Goal: Task Accomplishment & Management: Use online tool/utility

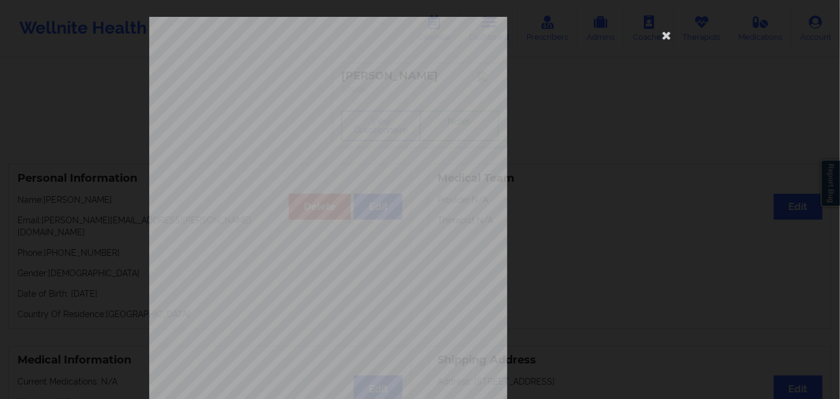
drag, startPoint x: 0, startPoint y: 0, endPoint x: 648, endPoint y: 34, distance: 648.8
click at [668, 45] on div "commercial Insurance Member ID for patient Ofaan7545236 Insurance company name …" at bounding box center [419, 291] width 541 height 549
click at [661, 31] on icon at bounding box center [666, 34] width 19 height 19
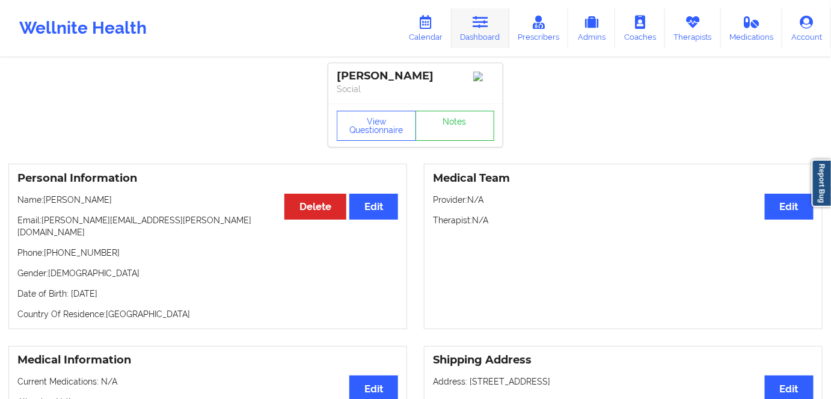
click at [477, 23] on icon at bounding box center [481, 22] width 16 height 13
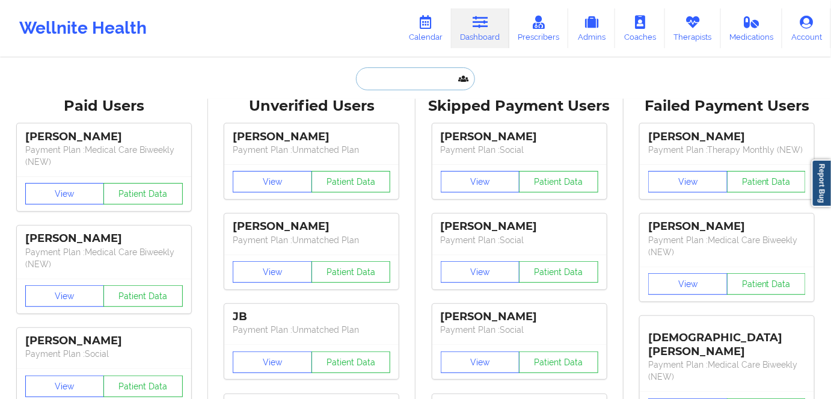
click at [425, 74] on input "text" at bounding box center [415, 78] width 119 height 23
paste input "[EMAIL_ADDRESS][DOMAIN_NAME]"
type input "[EMAIL_ADDRESS][DOMAIN_NAME]"
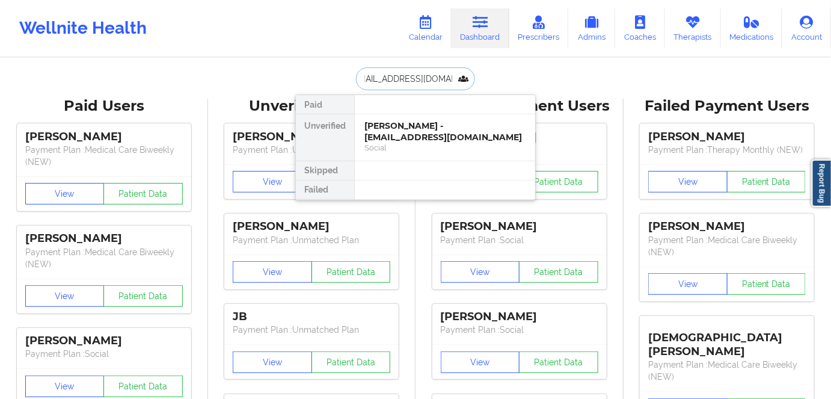
click at [423, 127] on div "[PERSON_NAME] - [EMAIL_ADDRESS][DOMAIN_NAME]" at bounding box center [445, 131] width 161 height 22
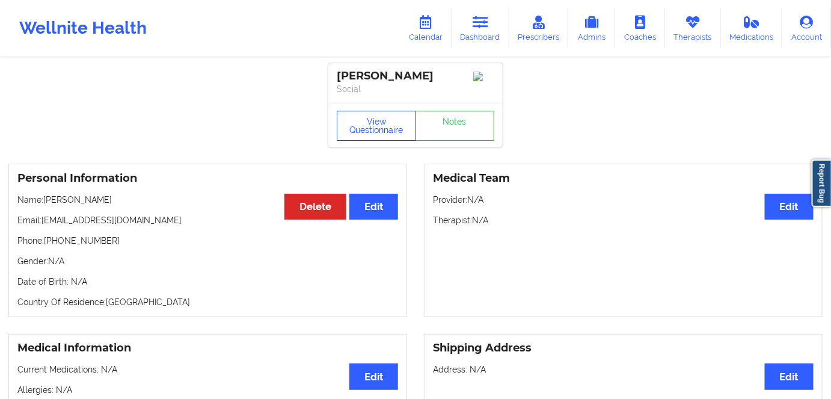
click at [384, 125] on button "View Questionnaire" at bounding box center [376, 126] width 79 height 30
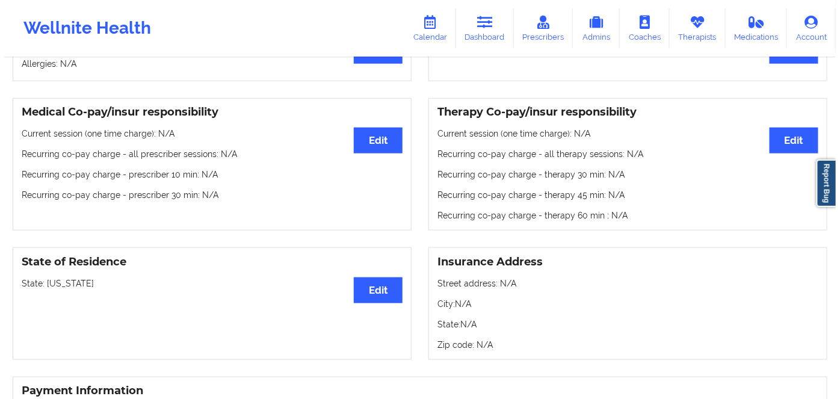
scroll to position [328, 0]
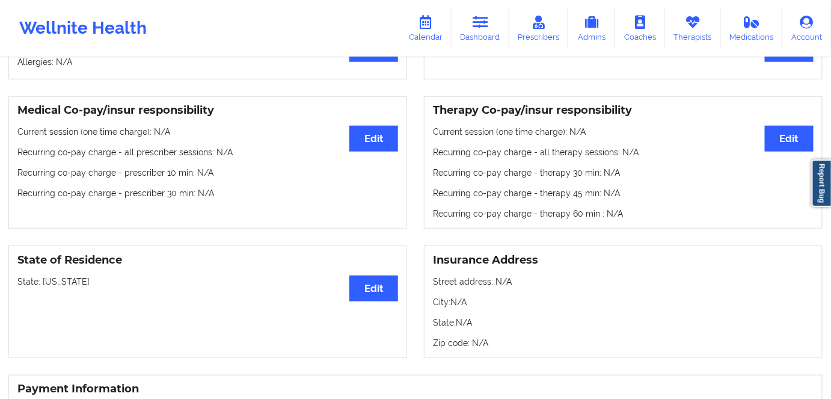
click at [77, 281] on p "State: [US_STATE]" at bounding box center [207, 282] width 381 height 12
click at [77, 280] on p "State: [US_STATE]" at bounding box center [207, 282] width 381 height 12
copy p "[US_STATE]"
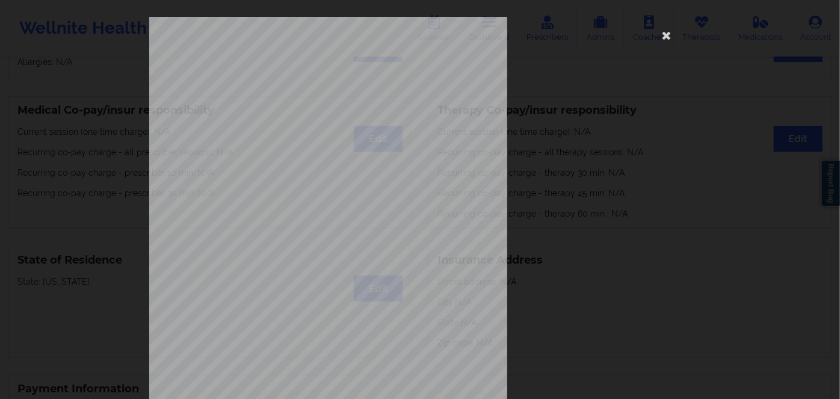
scroll to position [174, 0]
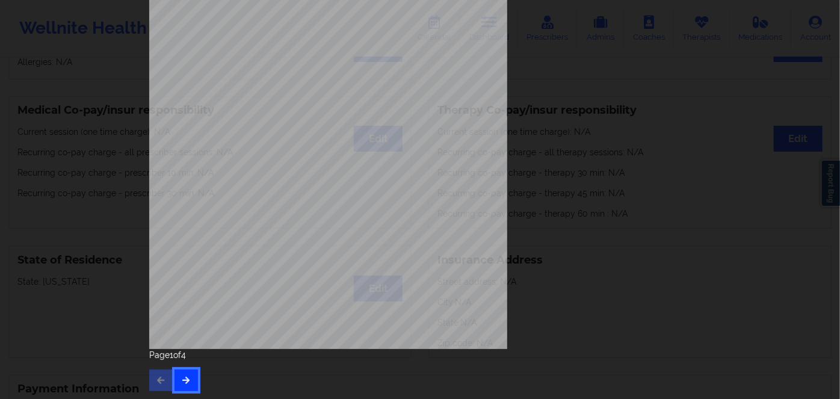
click at [187, 376] on icon "button" at bounding box center [186, 379] width 10 height 7
click at [188, 377] on button "button" at bounding box center [185, 380] width 23 height 22
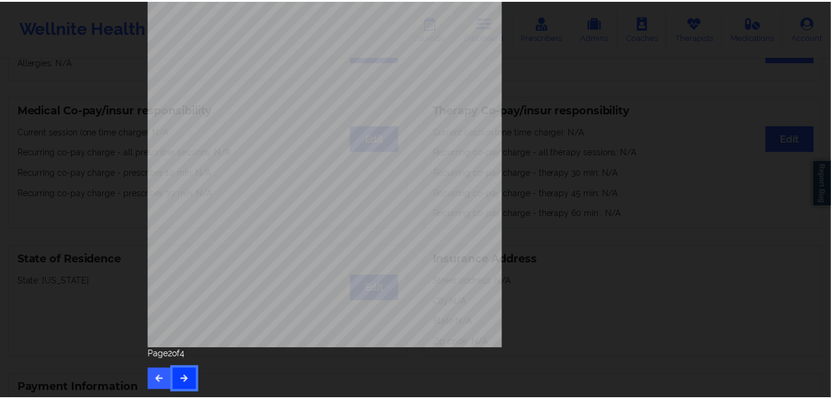
scroll to position [0, 0]
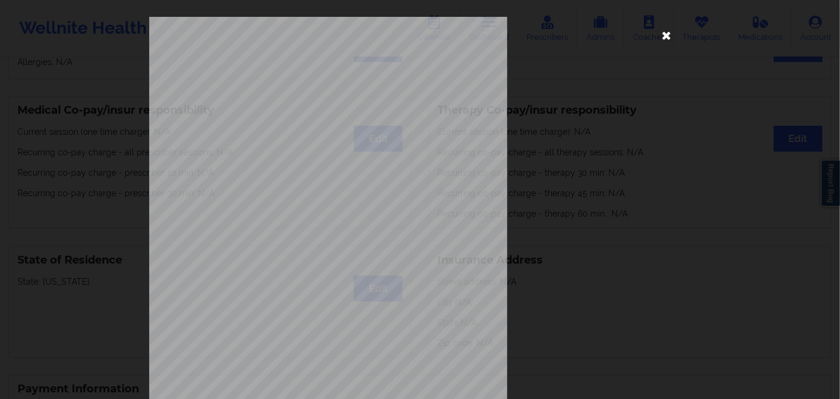
click at [658, 28] on icon at bounding box center [666, 34] width 19 height 19
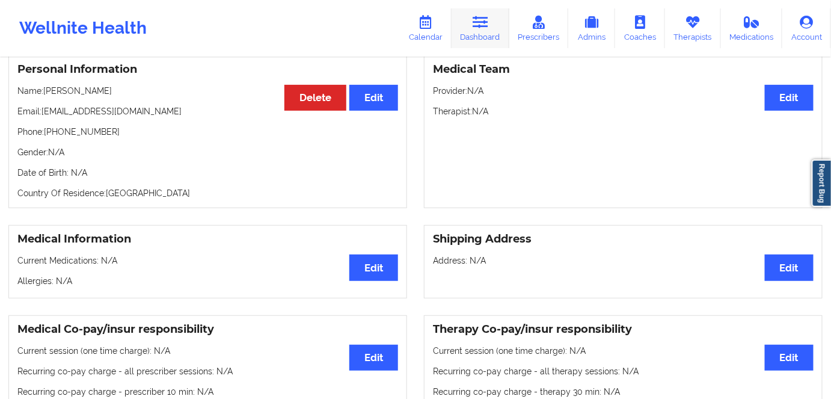
click at [486, 20] on icon at bounding box center [481, 22] width 16 height 13
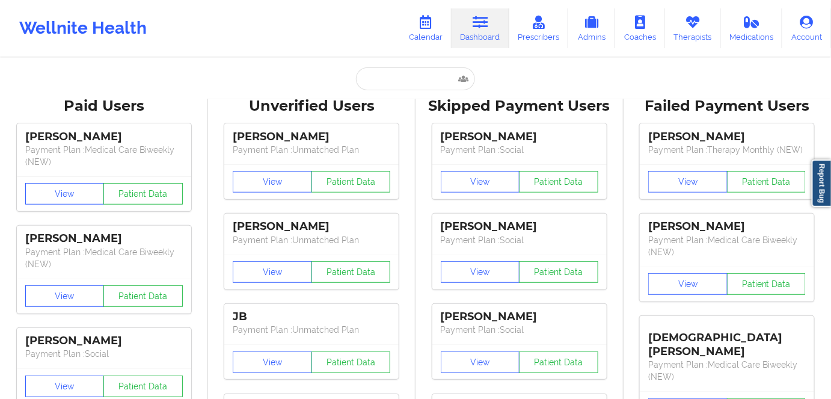
drag, startPoint x: 410, startPoint y: 90, endPoint x: 412, endPoint y: 77, distance: 13.3
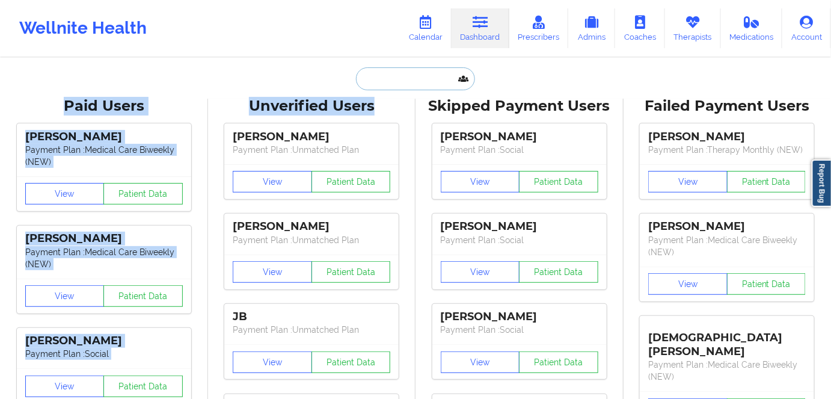
click at [412, 77] on input "text" at bounding box center [415, 78] width 119 height 23
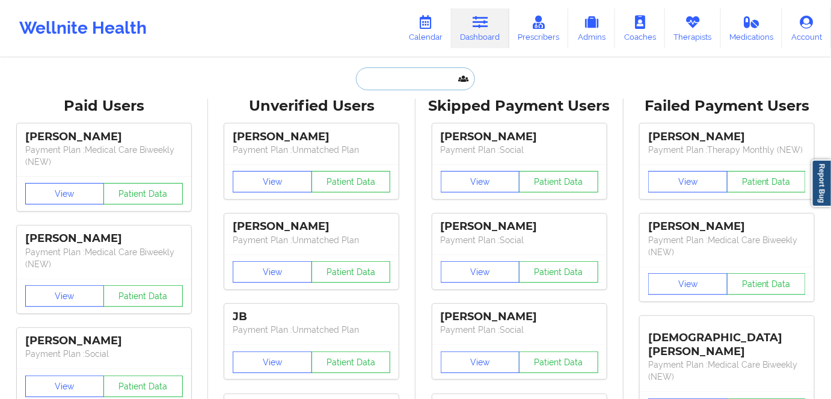
paste input "[EMAIL_ADDRESS][DOMAIN_NAME]"
type input "[EMAIL_ADDRESS][DOMAIN_NAME]"
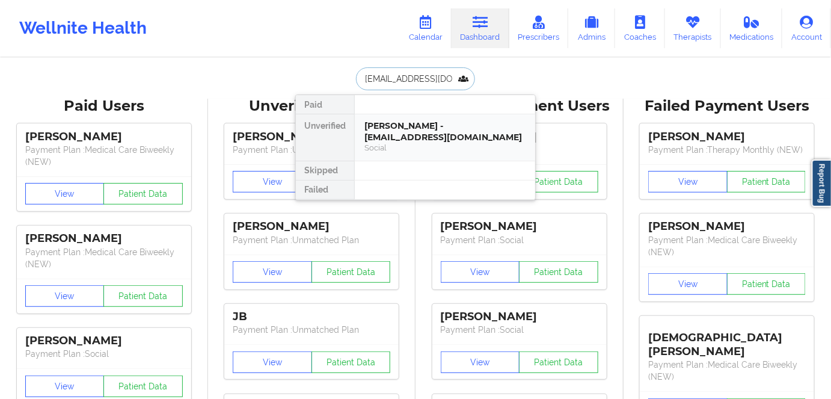
click at [443, 140] on div "[PERSON_NAME] - [EMAIL_ADDRESS][DOMAIN_NAME]" at bounding box center [445, 131] width 161 height 22
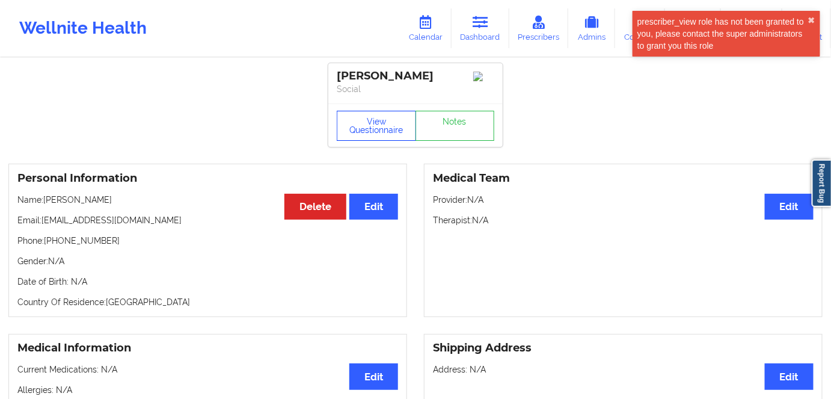
click at [377, 120] on button "View Questionnaire" at bounding box center [376, 126] width 79 height 30
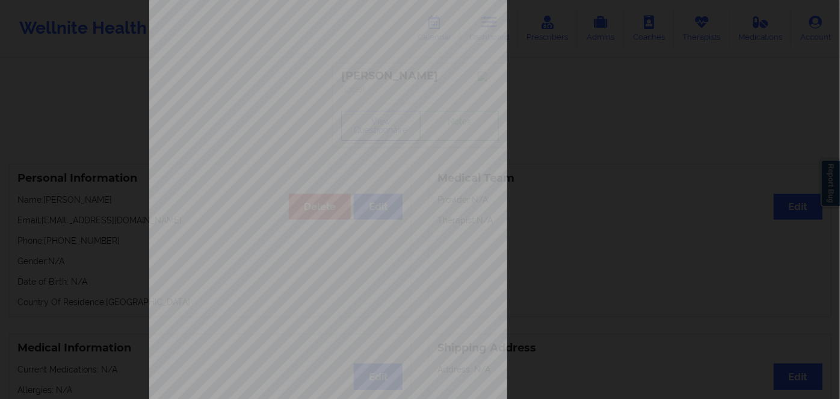
scroll to position [174, 0]
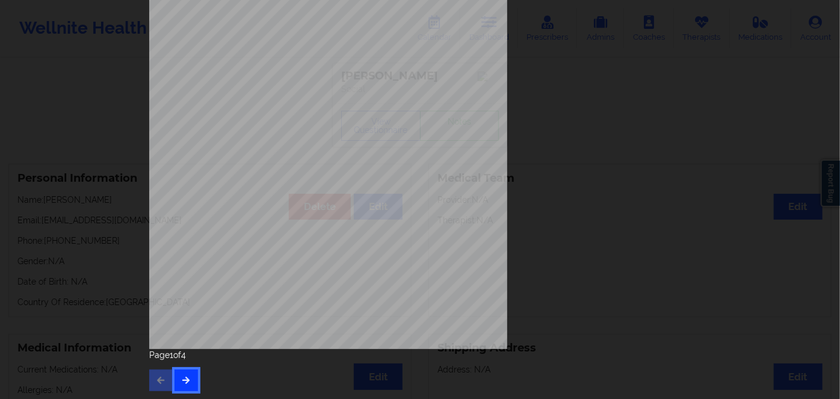
click at [181, 379] on icon "button" at bounding box center [186, 379] width 10 height 7
click at [184, 381] on icon "button" at bounding box center [186, 379] width 10 height 7
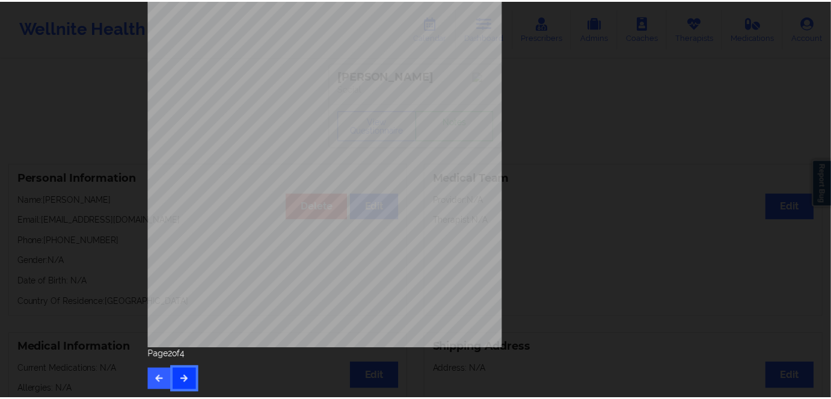
scroll to position [0, 0]
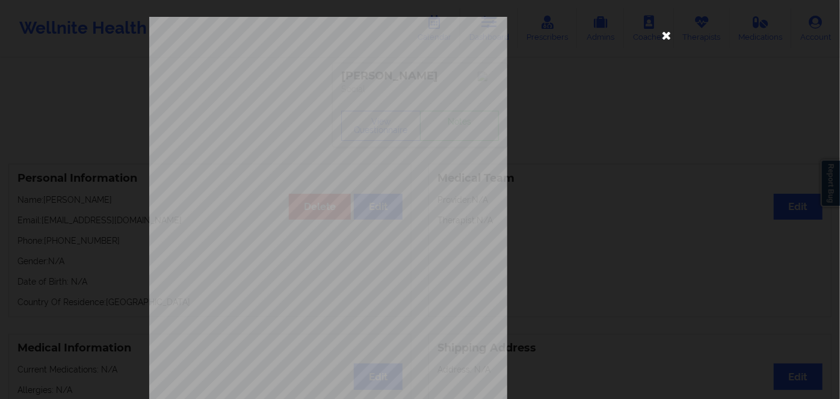
click at [661, 37] on icon at bounding box center [666, 34] width 19 height 19
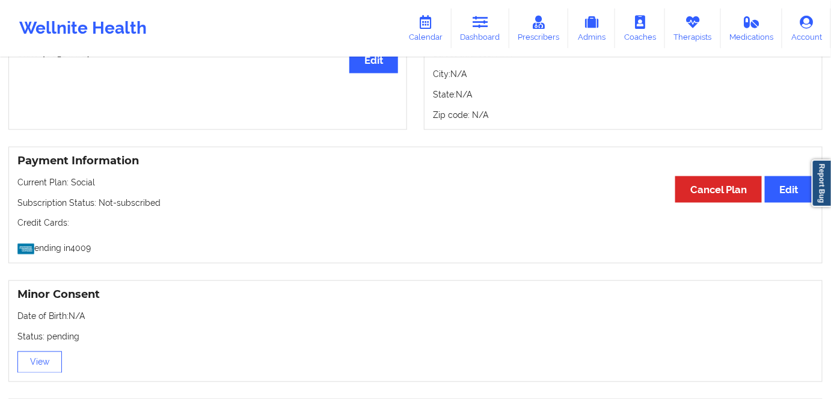
scroll to position [602, 0]
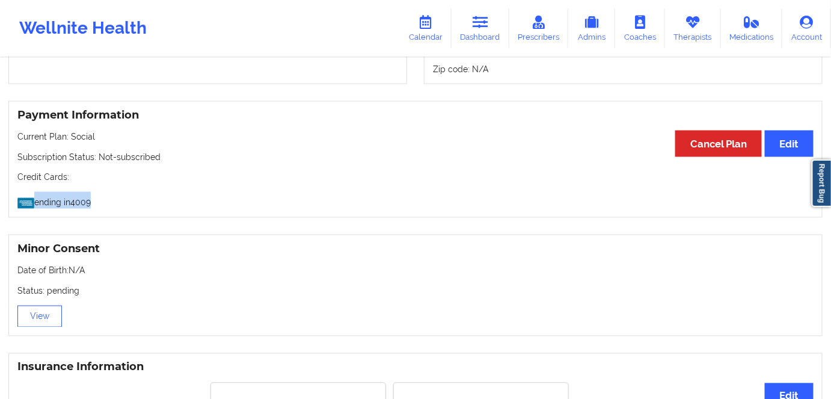
drag, startPoint x: 77, startPoint y: 200, endPoint x: 44, endPoint y: 206, distance: 33.6
click at [19, 203] on p "ending in 4009" at bounding box center [415, 200] width 797 height 17
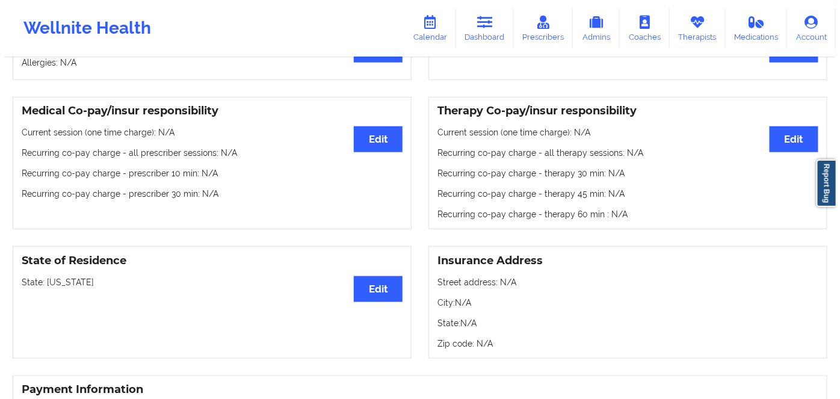
scroll to position [54, 0]
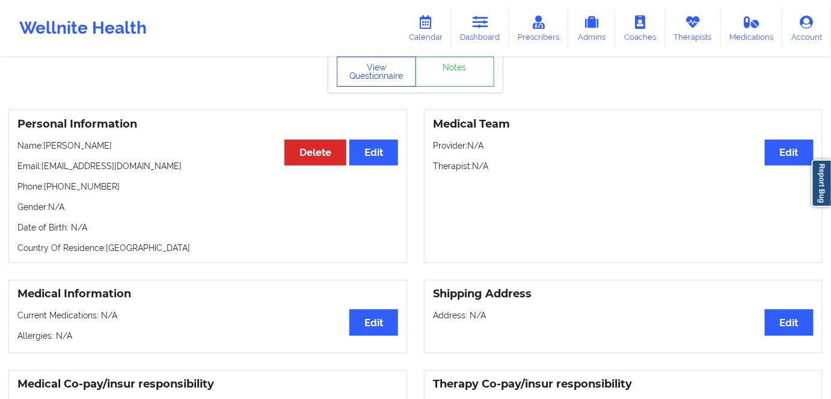
click at [360, 64] on button "View Questionnaire" at bounding box center [376, 72] width 79 height 30
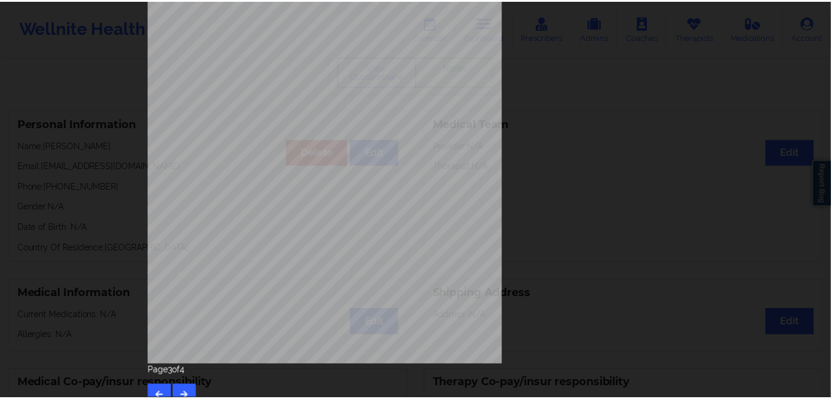
scroll to position [0, 0]
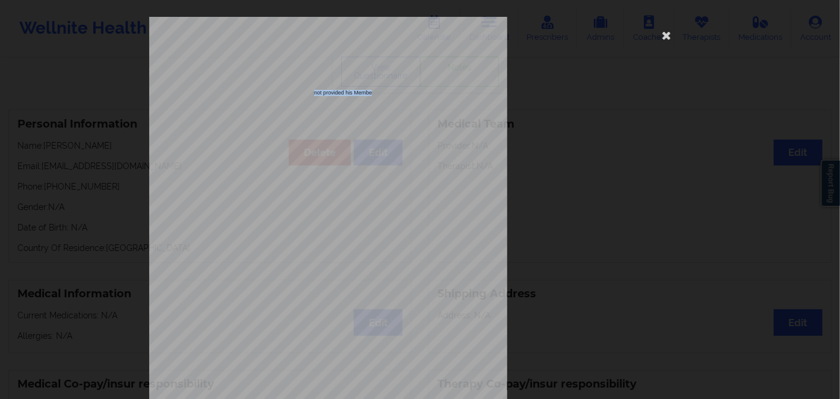
drag, startPoint x: 312, startPoint y: 90, endPoint x: 370, endPoint y: 92, distance: 57.8
click at [370, 92] on span "This patient has not provided his Member ID" at bounding box center [327, 92] width 106 height 5
click at [659, 37] on icon at bounding box center [666, 34] width 19 height 19
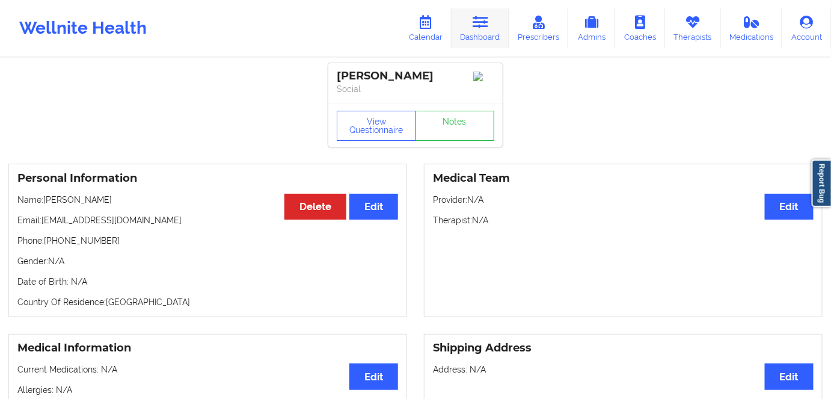
click at [489, 32] on link "Dashboard" at bounding box center [481, 28] width 58 height 40
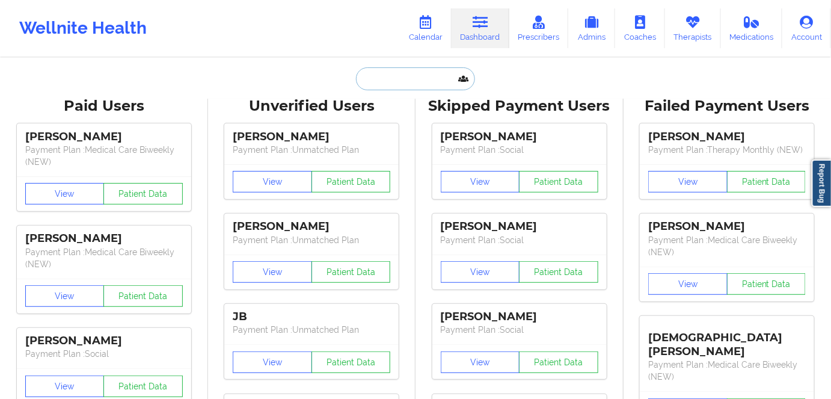
click at [416, 75] on input "text" at bounding box center [415, 78] width 119 height 23
paste input "[EMAIL_ADDRESS][DOMAIN_NAME]"
type input "[EMAIL_ADDRESS][DOMAIN_NAME]"
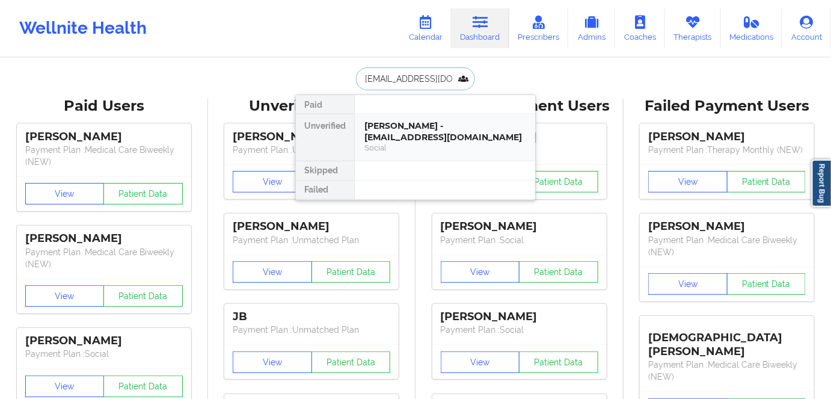
click at [437, 130] on div "[PERSON_NAME] - [EMAIL_ADDRESS][DOMAIN_NAME]" at bounding box center [445, 131] width 161 height 22
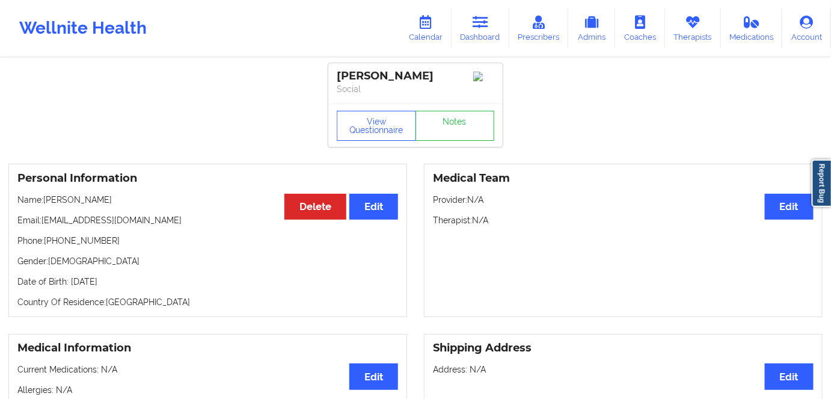
click at [374, 111] on div "View Questionnaire Notes" at bounding box center [415, 124] width 174 height 43
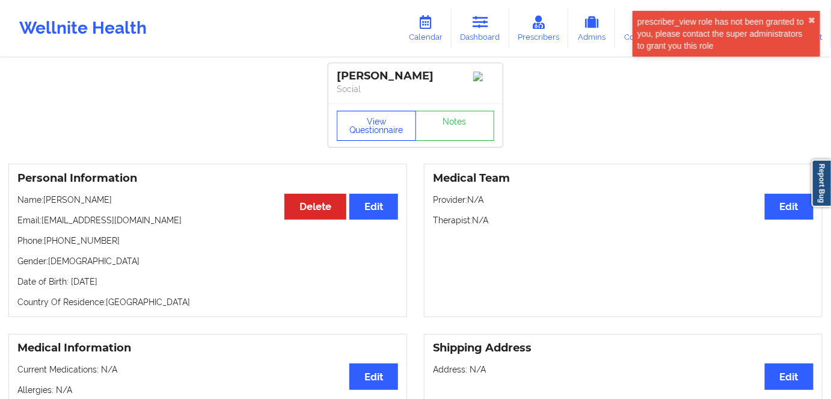
click at [380, 124] on button "View Questionnaire" at bounding box center [376, 126] width 79 height 30
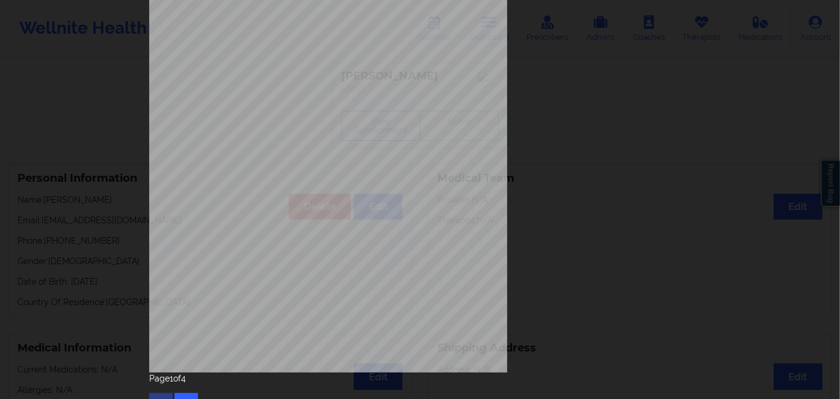
scroll to position [174, 0]
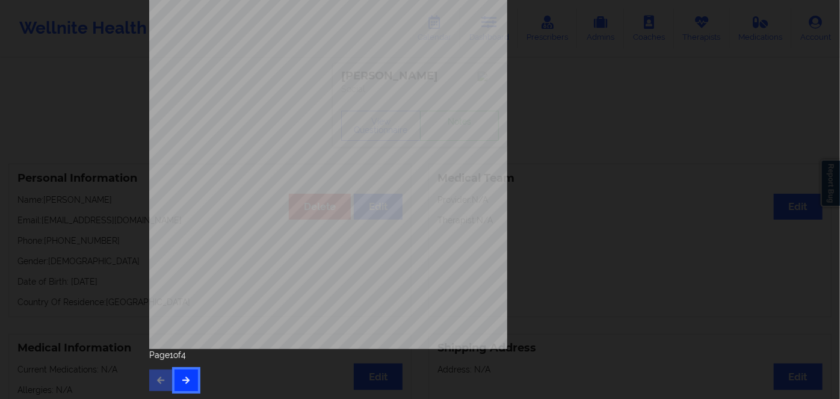
click at [176, 377] on button "button" at bounding box center [185, 380] width 23 height 22
click at [185, 386] on button "button" at bounding box center [185, 380] width 23 height 22
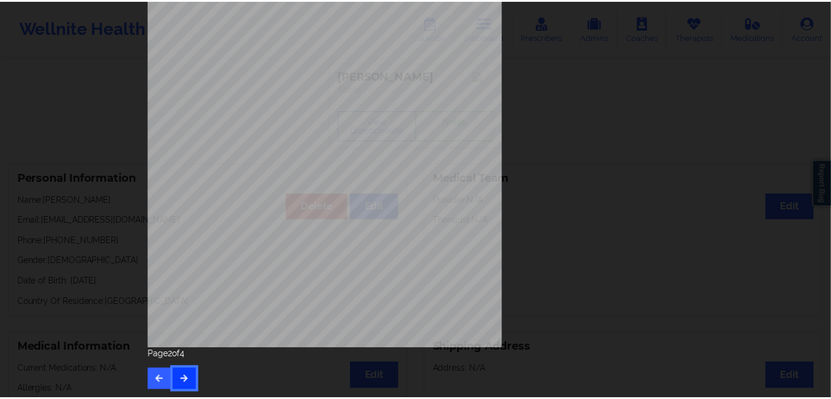
scroll to position [0, 0]
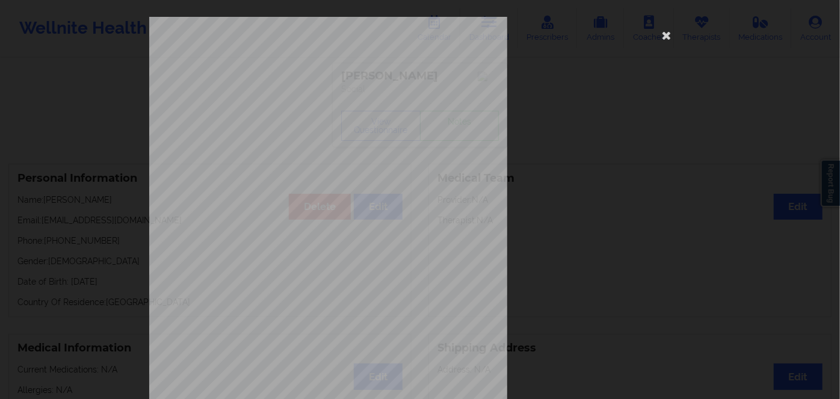
click at [295, 91] on span "101234809100" at bounding box center [292, 92] width 36 height 5
copy span "101234809100"
click at [668, 35] on icon at bounding box center [666, 34] width 19 height 19
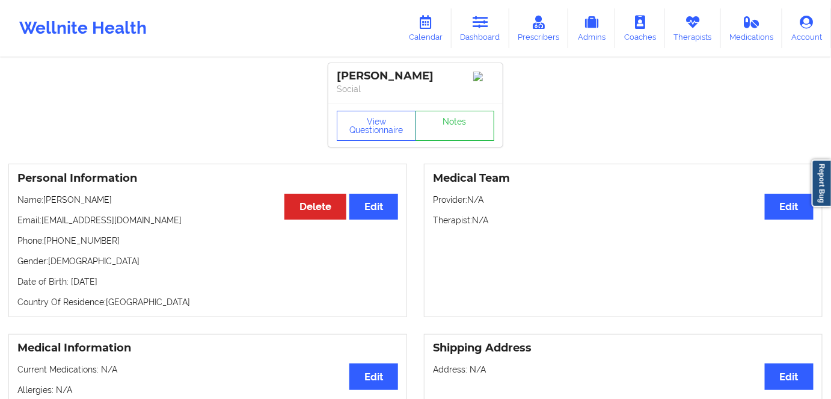
click at [141, 288] on p "Date of Birth: [DEMOGRAPHIC_DATA]" at bounding box center [207, 282] width 381 height 12
click at [144, 288] on p "Date of Birth: [DEMOGRAPHIC_DATA]" at bounding box center [207, 282] width 381 height 12
copy p "1957"
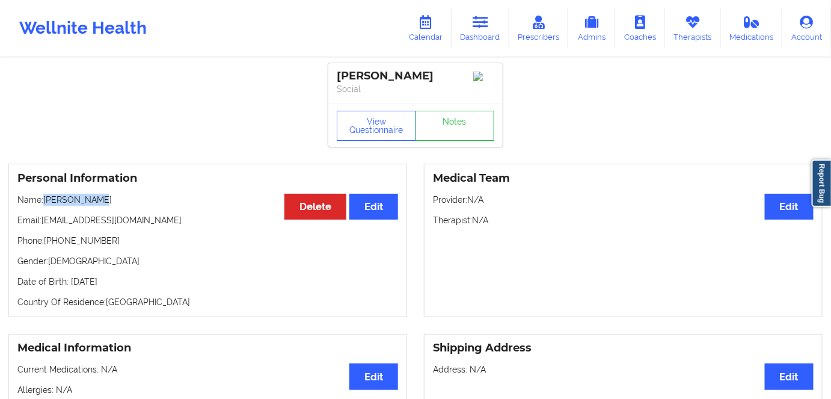
drag, startPoint x: 116, startPoint y: 203, endPoint x: 45, endPoint y: 199, distance: 71.1
click at [45, 199] on p "Name: [PERSON_NAME]" at bounding box center [207, 200] width 381 height 12
copy p "[PERSON_NAME]"
click at [468, 19] on link "Dashboard" at bounding box center [481, 28] width 58 height 40
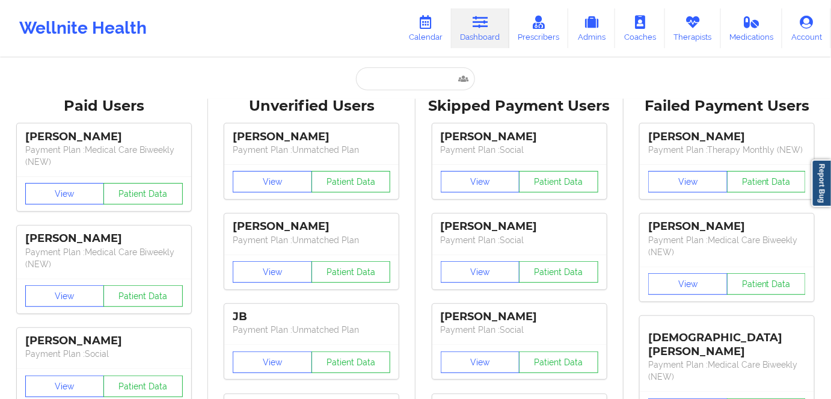
click at [413, 82] on input "text" at bounding box center [415, 78] width 119 height 23
paste input "[EMAIL_ADDRESS][DOMAIN_NAME]"
type input "[EMAIL_ADDRESS][DOMAIN_NAME]"
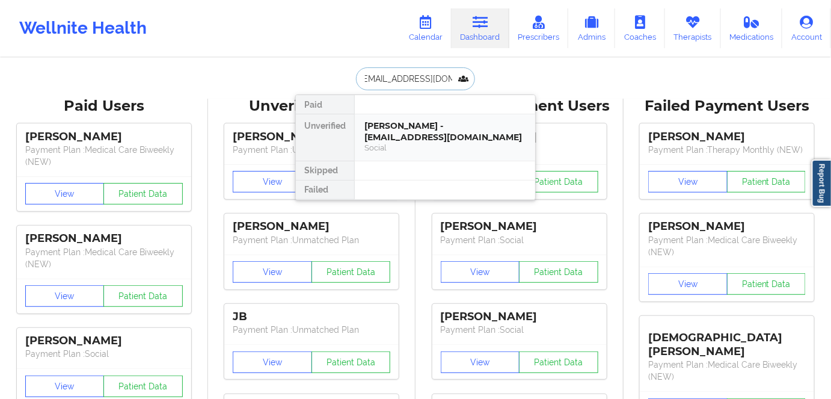
click at [422, 134] on div "[PERSON_NAME] - [EMAIL_ADDRESS][DOMAIN_NAME]" at bounding box center [445, 131] width 161 height 22
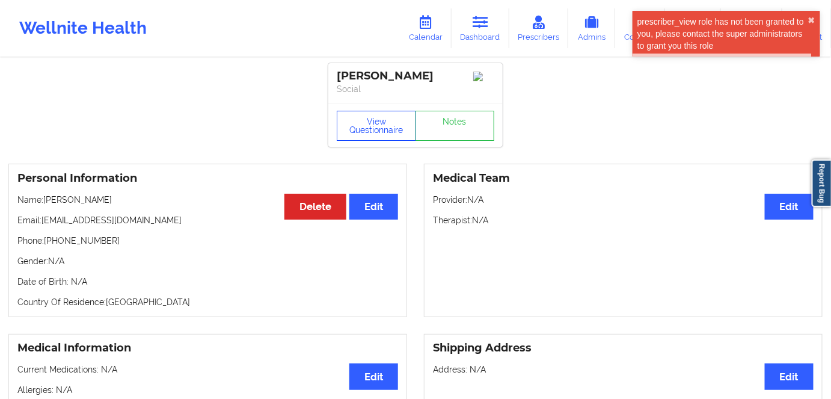
drag, startPoint x: 351, startPoint y: 125, endPoint x: 380, endPoint y: 174, distance: 57.5
click at [351, 125] on button "View Questionnaire" at bounding box center [376, 126] width 79 height 30
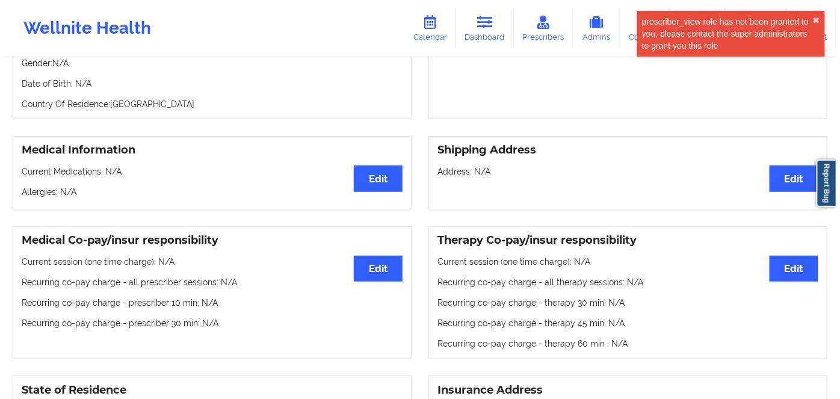
scroll to position [273, 0]
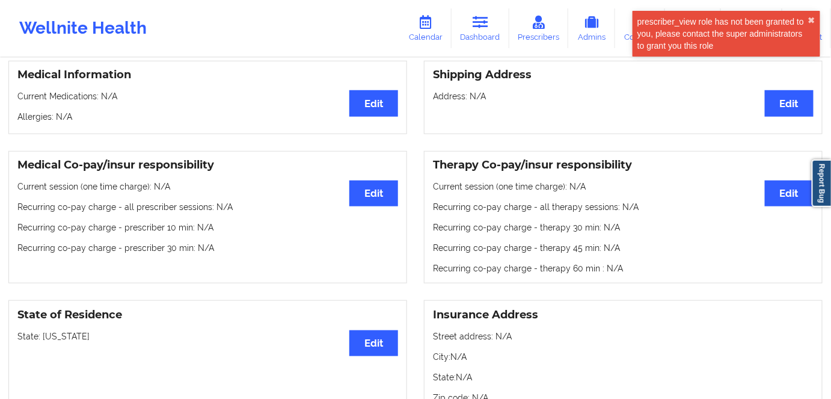
click at [68, 345] on div "State of Residence Edit State: [US_STATE]" at bounding box center [207, 356] width 399 height 113
click at [67, 341] on p "State: [US_STATE]" at bounding box center [207, 336] width 381 height 12
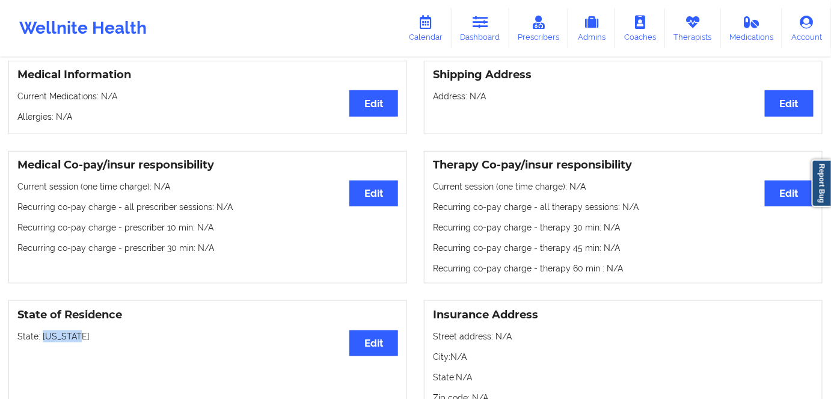
copy p "[US_STATE]"
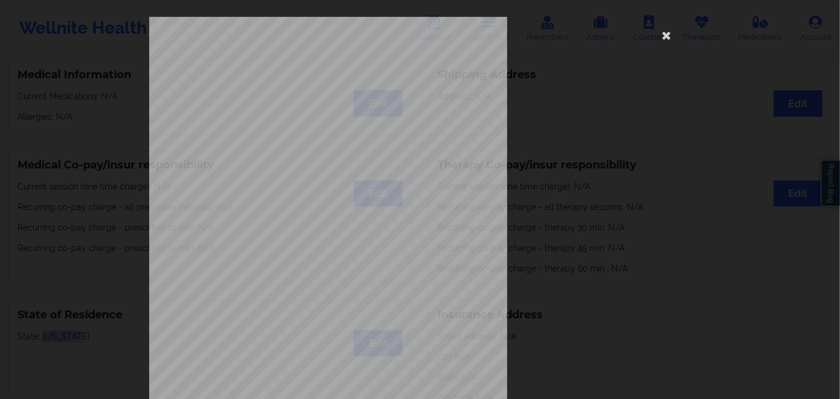
scroll to position [174, 0]
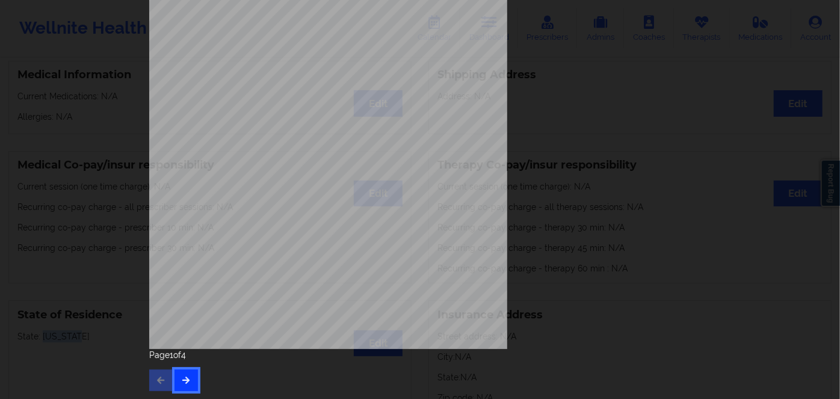
click at [177, 377] on button "button" at bounding box center [185, 380] width 23 height 22
click at [180, 389] on button "button" at bounding box center [185, 380] width 23 height 22
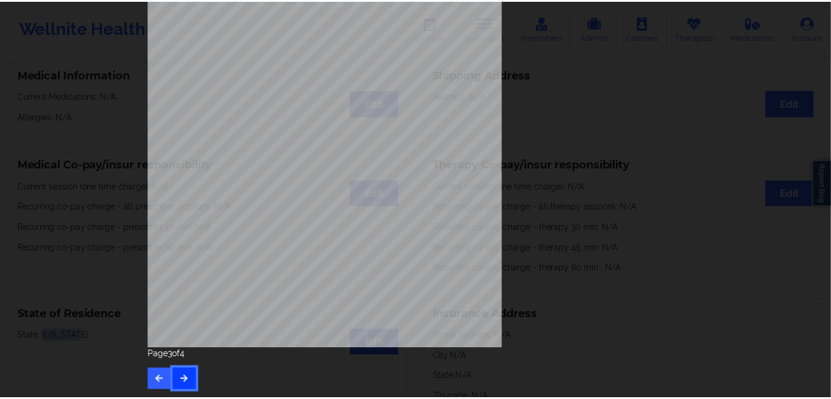
scroll to position [0, 0]
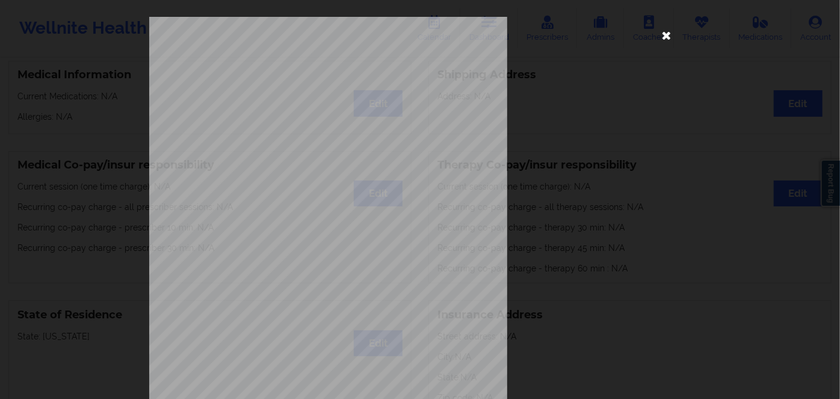
click at [669, 35] on icon at bounding box center [666, 34] width 19 height 19
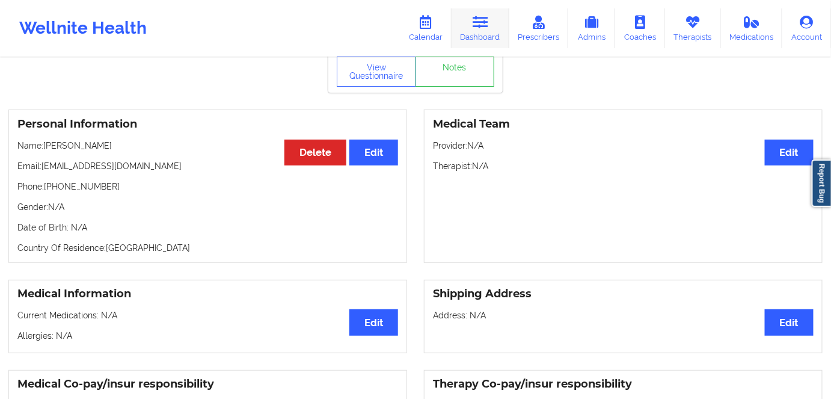
click at [470, 21] on link "Dashboard" at bounding box center [481, 28] width 58 height 40
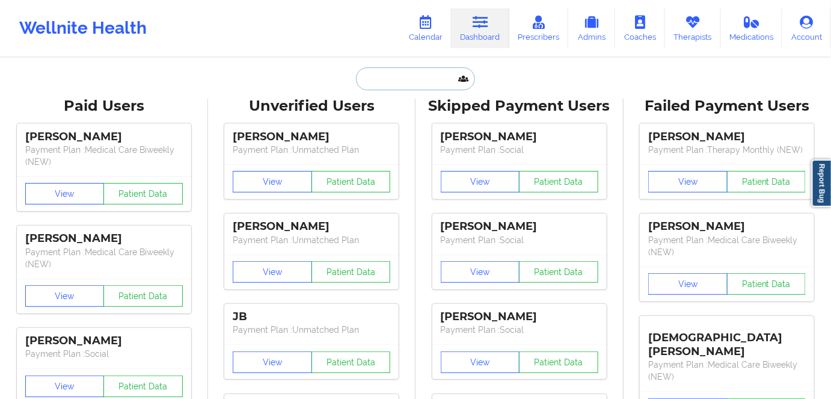
click at [407, 86] on input "text" at bounding box center [415, 78] width 119 height 23
paste input "[EMAIL_ADDRESS][PERSON_NAME][DOMAIN_NAME]"
type input "[EMAIL_ADDRESS][PERSON_NAME][DOMAIN_NAME]"
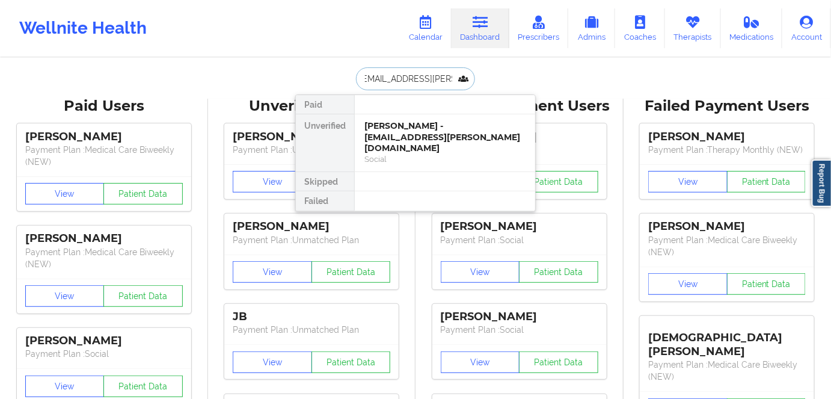
click at [425, 129] on div "[PERSON_NAME] - [EMAIL_ADDRESS][PERSON_NAME][DOMAIN_NAME]" at bounding box center [445, 137] width 161 height 34
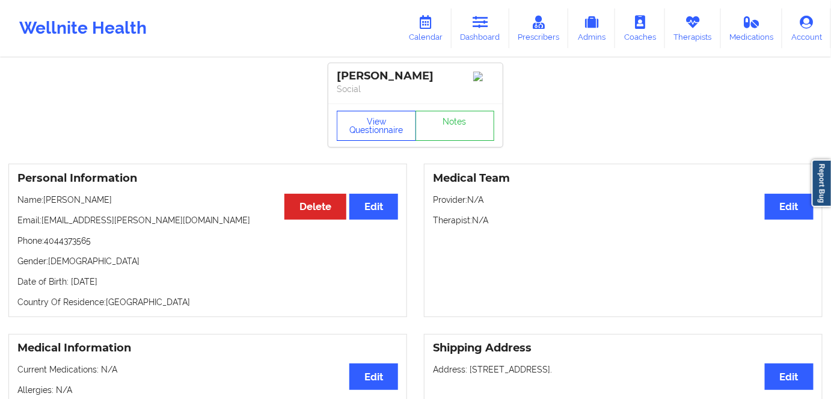
drag, startPoint x: 376, startPoint y: 131, endPoint x: 367, endPoint y: 137, distance: 10.8
click at [376, 131] on button "View Questionnaire" at bounding box center [376, 126] width 79 height 30
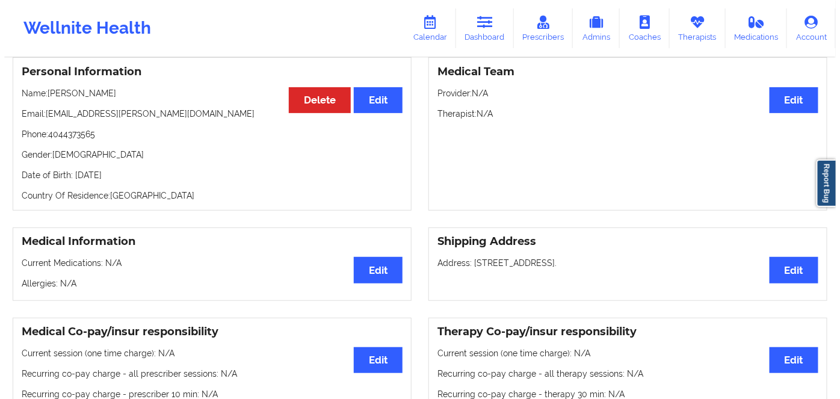
scroll to position [109, 0]
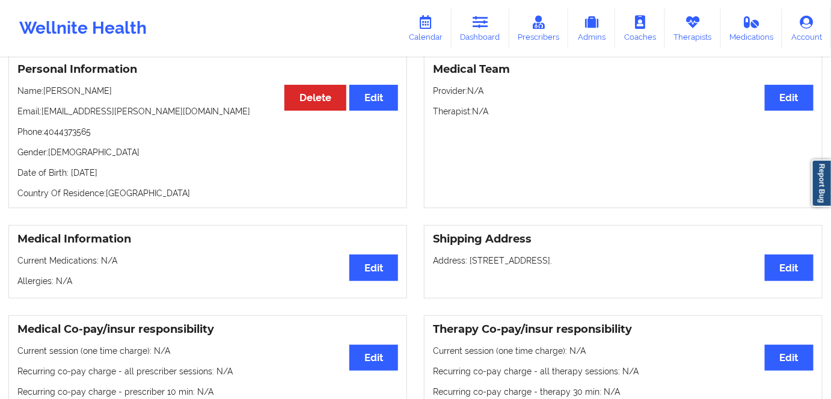
click at [141, 178] on p "Date of Birth: [DEMOGRAPHIC_DATA]" at bounding box center [207, 173] width 381 height 12
copy p "1977"
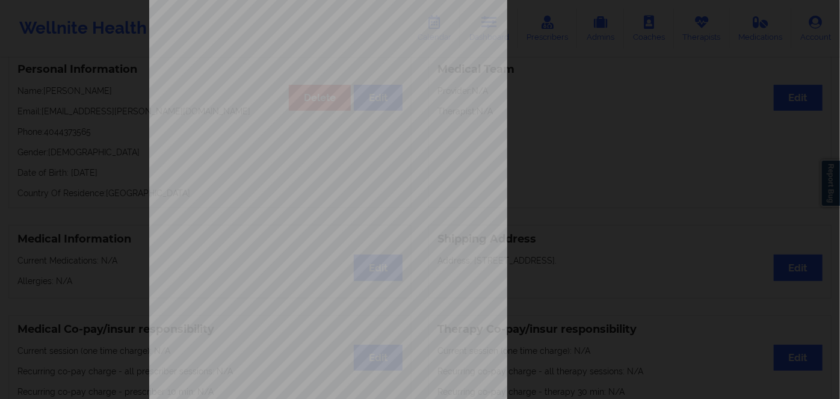
scroll to position [174, 0]
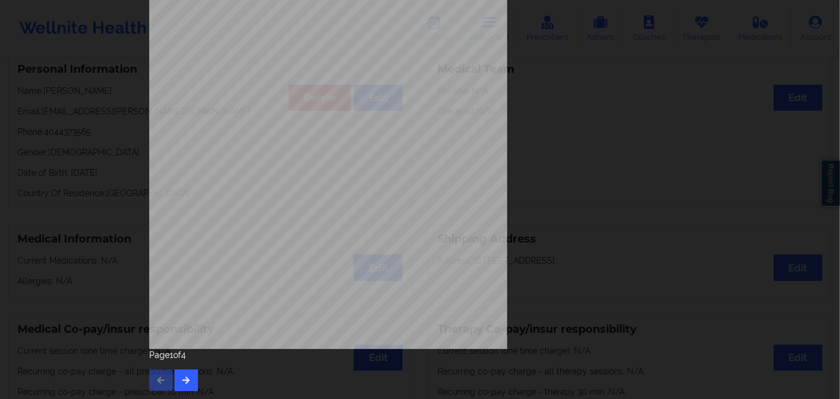
drag, startPoint x: 162, startPoint y: 375, endPoint x: 170, endPoint y: 374, distance: 7.9
click at [165, 374] on div "Page 1 of 4" at bounding box center [419, 370] width 541 height 42
click at [179, 374] on button "button" at bounding box center [185, 380] width 23 height 22
click at [188, 374] on button "button" at bounding box center [185, 380] width 23 height 22
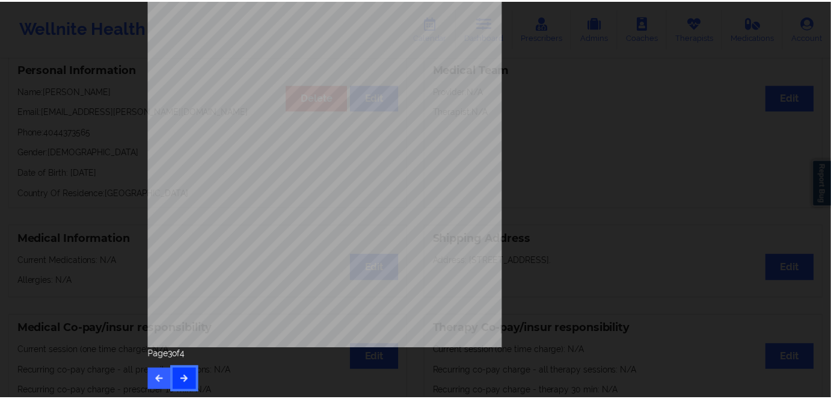
scroll to position [0, 0]
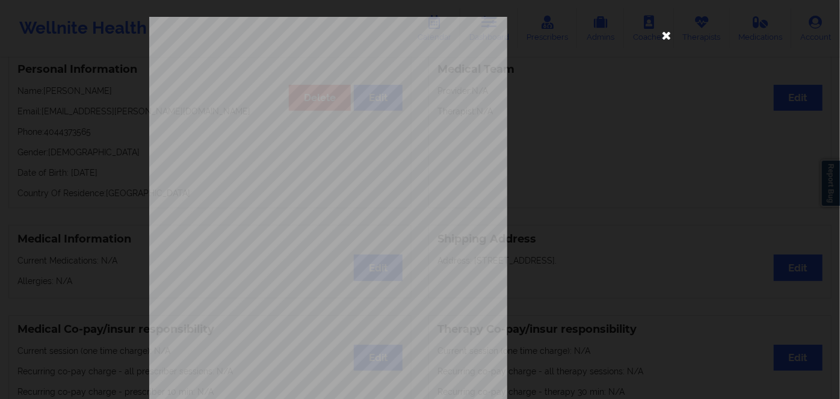
drag, startPoint x: 664, startPoint y: 40, endPoint x: 573, endPoint y: 84, distance: 100.4
click at [663, 40] on icon at bounding box center [666, 34] width 19 height 19
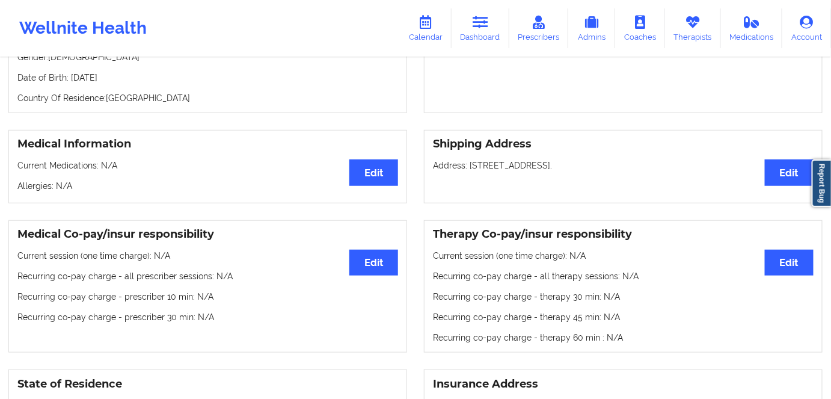
scroll to position [164, 0]
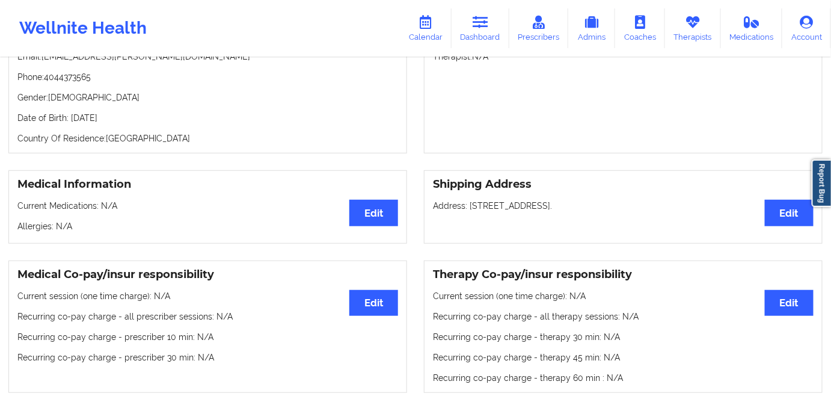
drag, startPoint x: 120, startPoint y: 114, endPoint x: 71, endPoint y: 116, distance: 48.7
click at [71, 116] on div "Personal Information Edit Delete Name: [PERSON_NAME] Email: [EMAIL_ADDRESS][PER…" at bounding box center [207, 76] width 399 height 153
drag, startPoint x: 209, startPoint y: 147, endPoint x: 178, endPoint y: 132, distance: 34.7
click at [210, 144] on p "Country Of Residence: [DEMOGRAPHIC_DATA]" at bounding box center [207, 138] width 381 height 12
copy p "[DATE]"
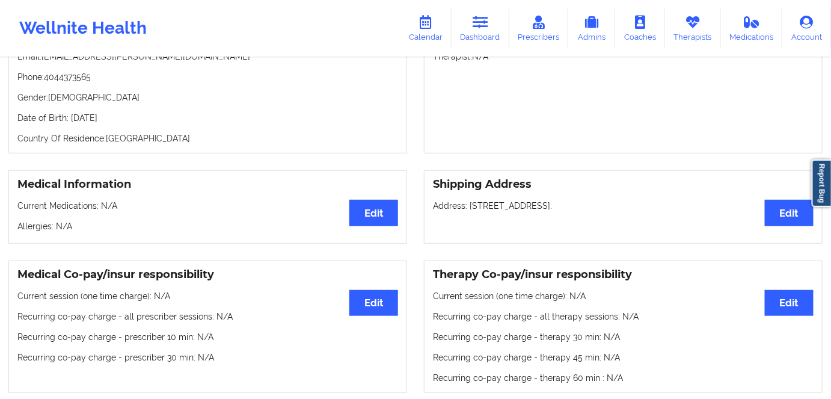
drag, startPoint x: 115, startPoint y: 118, endPoint x: 87, endPoint y: 108, distance: 30.1
click at [70, 113] on div "Personal Information Edit Delete Name: [PERSON_NAME] Email: [EMAIL_ADDRESS][PER…" at bounding box center [207, 76] width 399 height 153
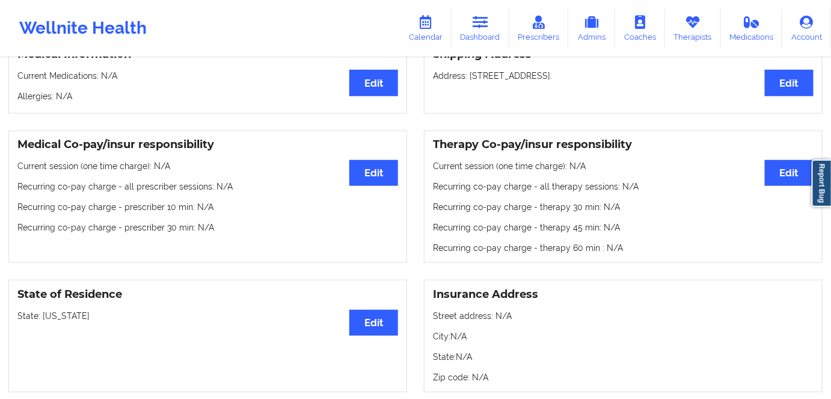
scroll to position [437, 0]
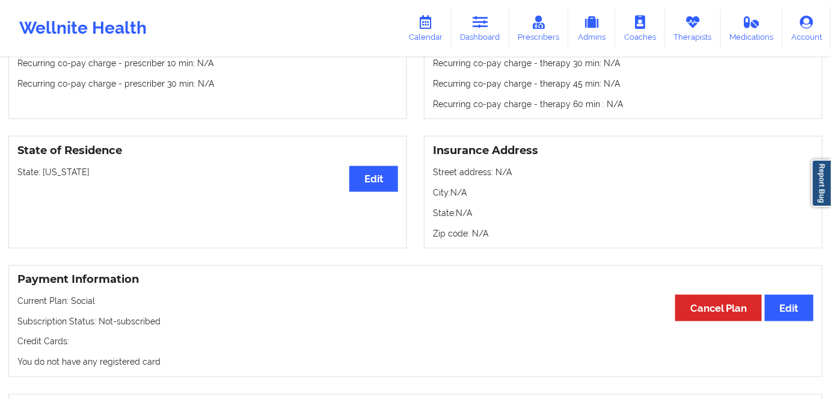
click at [67, 174] on p "State: [US_STATE]" at bounding box center [207, 172] width 381 height 12
copy p "[US_STATE]"
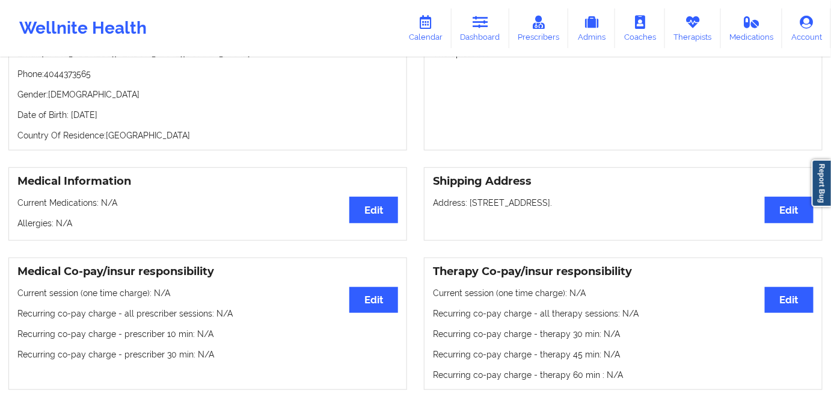
scroll to position [164, 0]
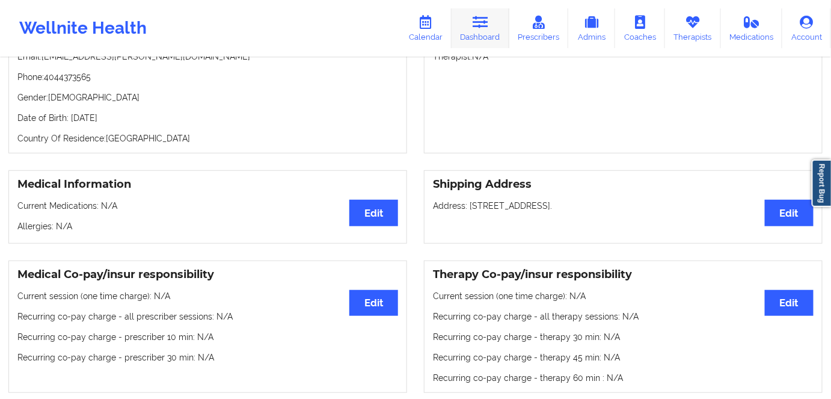
click at [486, 28] on icon at bounding box center [481, 22] width 16 height 13
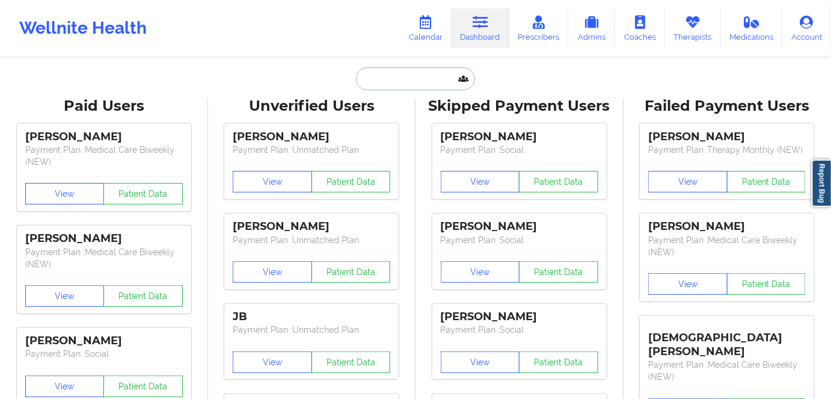
click at [427, 82] on input "text" at bounding box center [415, 78] width 119 height 23
paste input "[EMAIL_ADDRESS][DOMAIN_NAME]"
type input "[EMAIL_ADDRESS][DOMAIN_NAME]"
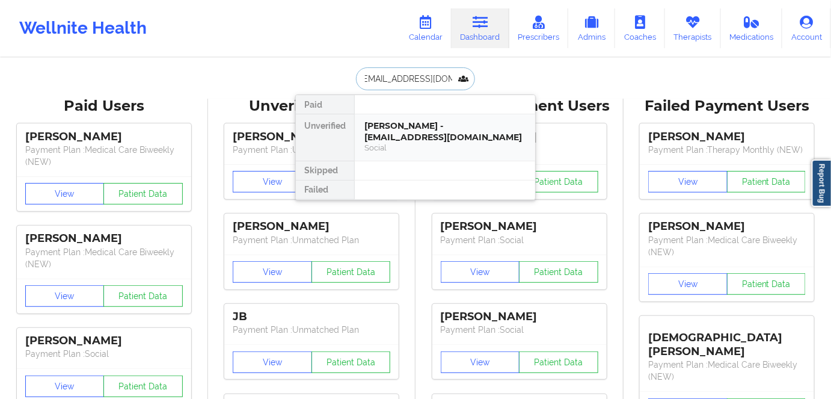
click at [430, 125] on div "[PERSON_NAME] - [EMAIL_ADDRESS][DOMAIN_NAME]" at bounding box center [445, 131] width 161 height 22
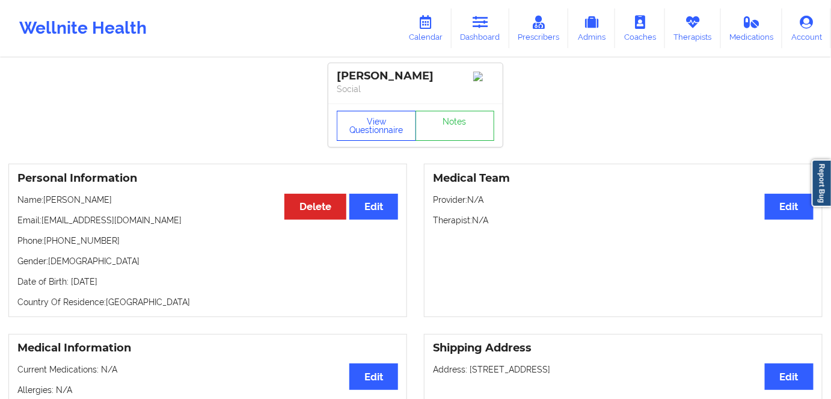
drag, startPoint x: 390, startPoint y: 115, endPoint x: 422, endPoint y: 153, distance: 50.4
click at [392, 117] on button "View Questionnaire" at bounding box center [376, 126] width 79 height 30
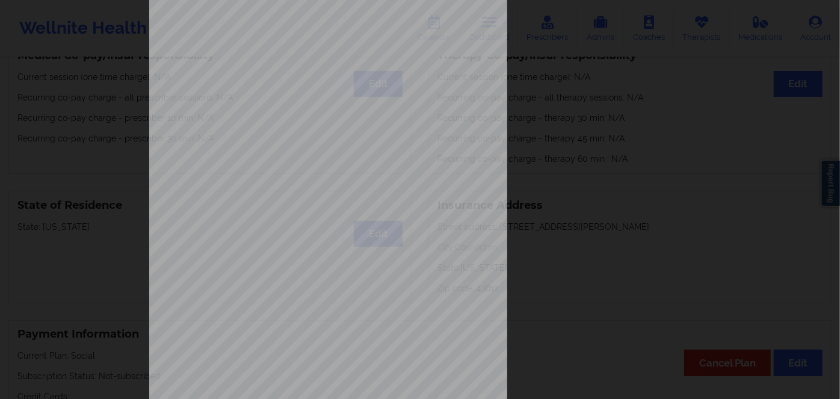
scroll to position [174, 0]
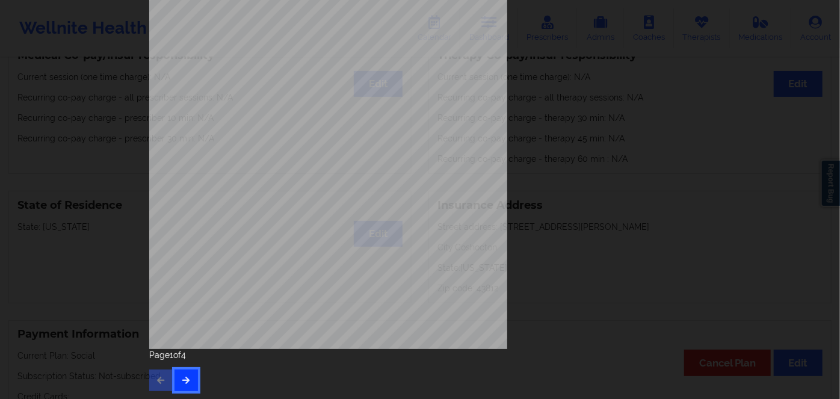
click at [176, 382] on button "button" at bounding box center [185, 380] width 23 height 22
click at [181, 383] on icon "button" at bounding box center [186, 379] width 10 height 7
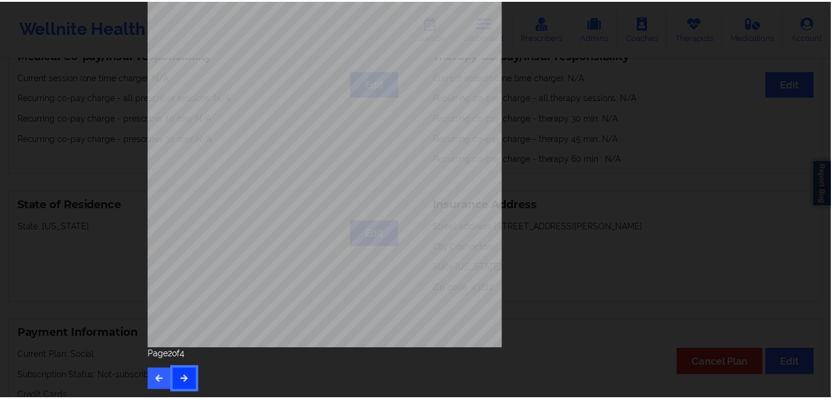
scroll to position [0, 0]
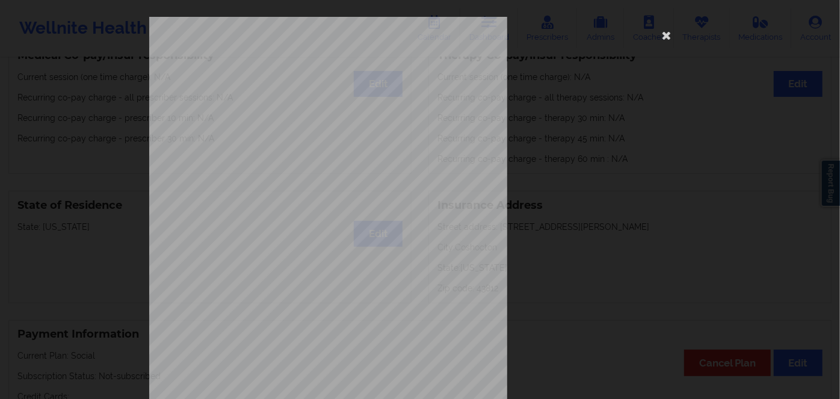
click at [291, 92] on span "MWX812526796" at bounding box center [294, 92] width 40 height 5
copy span "MWX812526796"
click at [661, 33] on icon at bounding box center [666, 34] width 19 height 19
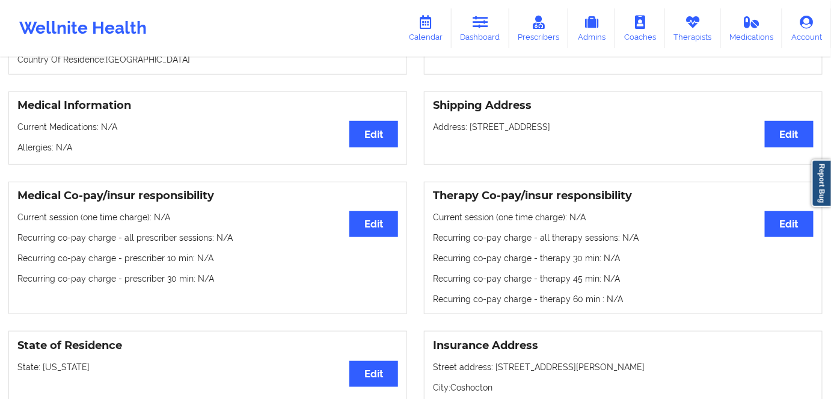
scroll to position [109, 0]
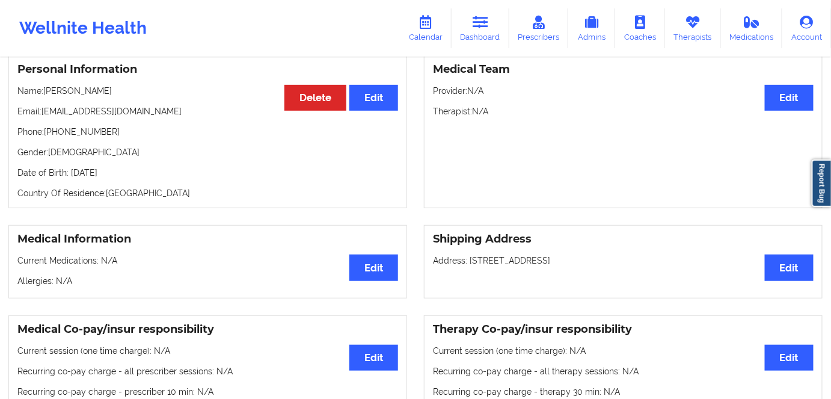
click at [149, 177] on p "Date of Birth: [DEMOGRAPHIC_DATA]" at bounding box center [207, 173] width 381 height 12
drag, startPoint x: 112, startPoint y: 94, endPoint x: 44, endPoint y: 93, distance: 68.0
click at [44, 93] on p "Name: [PERSON_NAME]" at bounding box center [207, 91] width 381 height 12
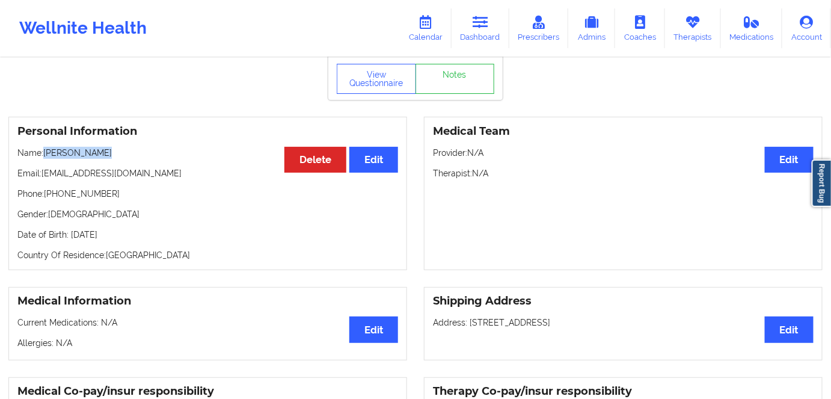
scroll to position [0, 0]
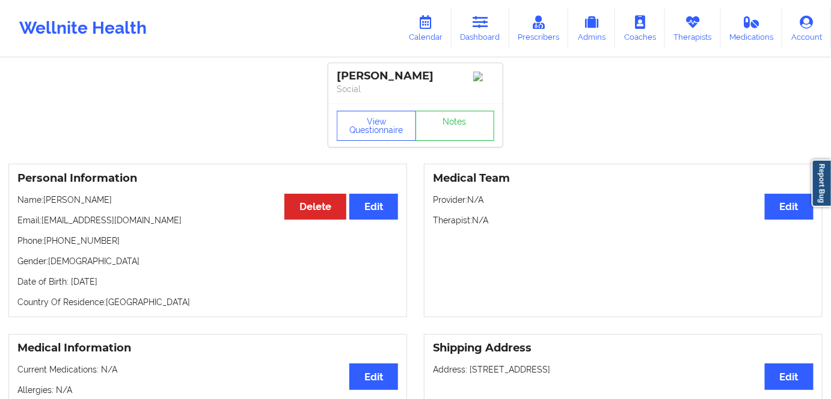
click at [441, 7] on div "Wellnite Health Calendar Dashboard Prescribers Admins Coaches Therapists Medica…" at bounding box center [415, 28] width 831 height 48
click at [439, 17] on link "Calendar" at bounding box center [426, 28] width 52 height 40
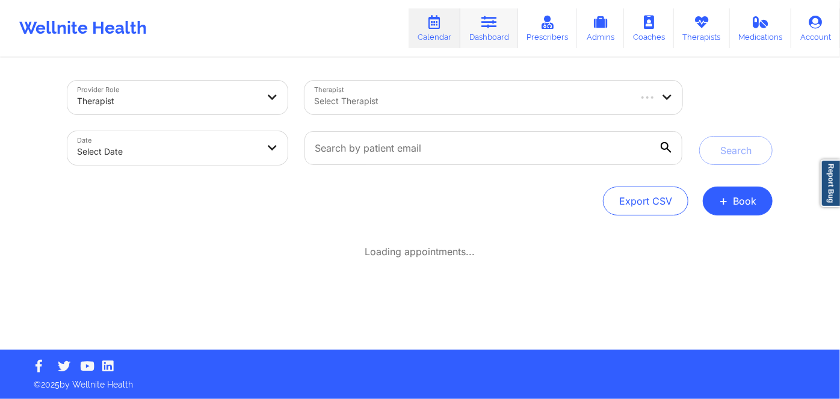
drag, startPoint x: 483, startPoint y: 25, endPoint x: 489, endPoint y: 31, distance: 8.1
click at [484, 26] on icon at bounding box center [489, 22] width 16 height 13
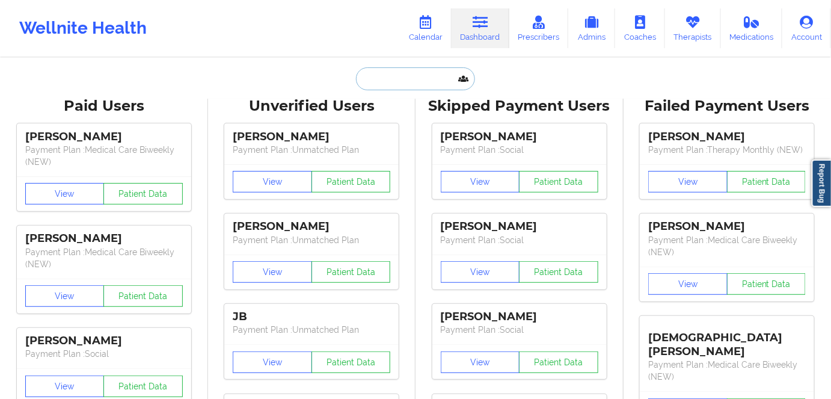
click at [383, 71] on input "text" at bounding box center [415, 78] width 119 height 23
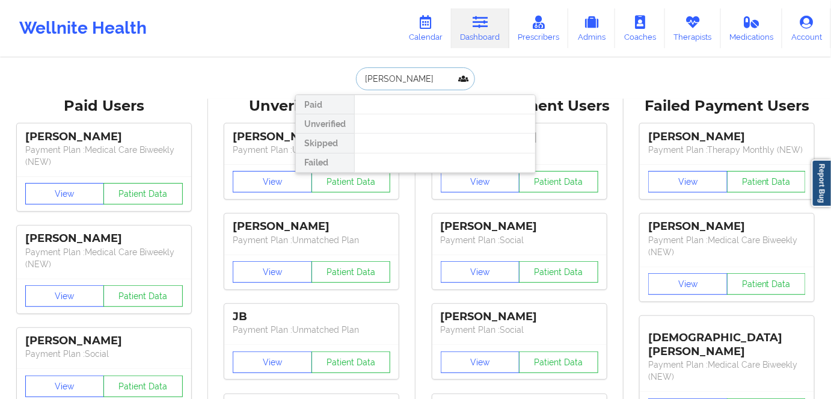
drag, startPoint x: 395, startPoint y: 91, endPoint x: 349, endPoint y: 102, distance: 47.0
click at [350, 90] on div "[PERSON_NAME] Unverified Skipped Failed" at bounding box center [415, 78] width 241 height 23
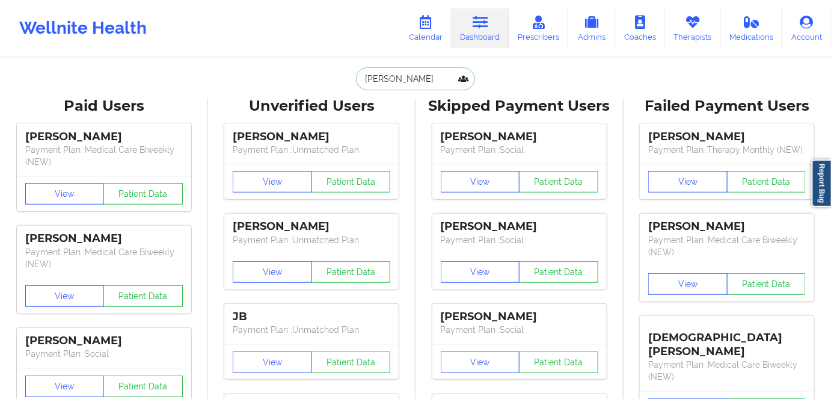
paste input "[PHONE_NUMBER]"
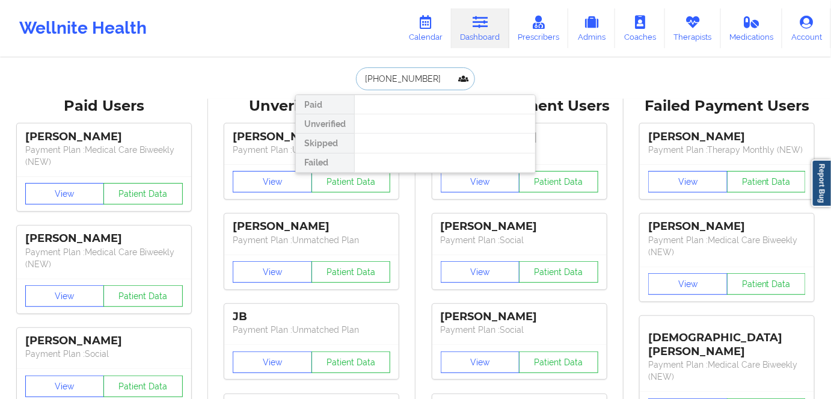
drag, startPoint x: 405, startPoint y: 75, endPoint x: 303, endPoint y: 76, distance: 101.7
click at [303, 76] on div "[PHONE_NUMBER] Paid Unverified Skipped Failed" at bounding box center [415, 78] width 241 height 23
paste input "[EMAIL_ADDRESS][DOMAIN_NAME]"
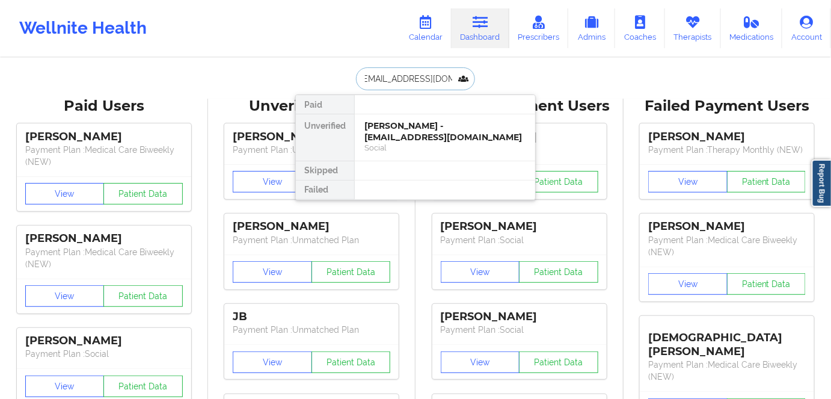
type input "[EMAIL_ADDRESS][DOMAIN_NAME]"
click at [439, 131] on div "[PERSON_NAME] - [EMAIL_ADDRESS][DOMAIN_NAME]" at bounding box center [445, 131] width 161 height 22
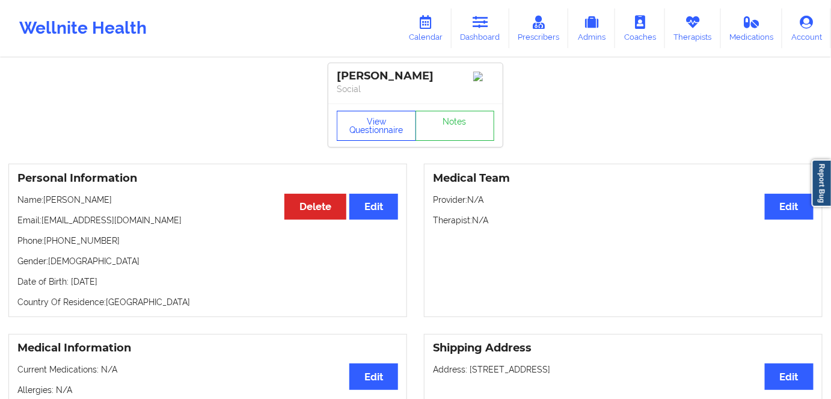
click at [377, 117] on button "View Questionnaire" at bounding box center [376, 126] width 79 height 30
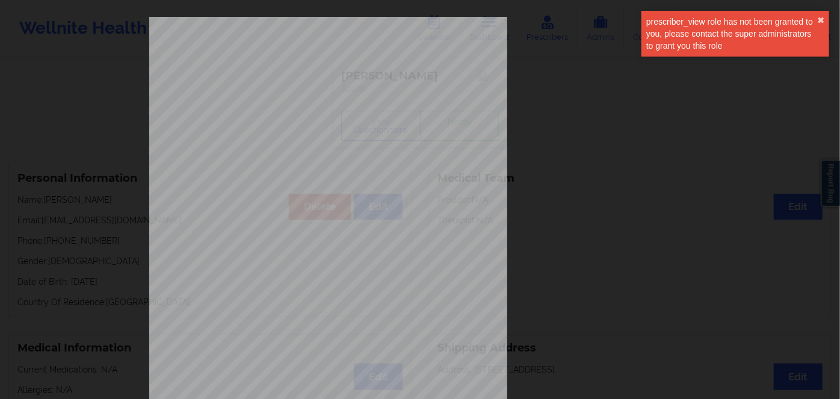
scroll to position [174, 0]
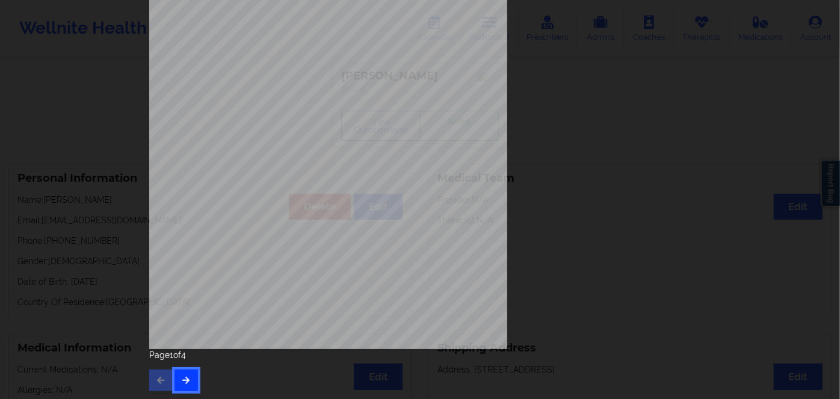
click at [177, 374] on button "button" at bounding box center [185, 380] width 23 height 22
click at [188, 381] on icon "button" at bounding box center [186, 379] width 10 height 7
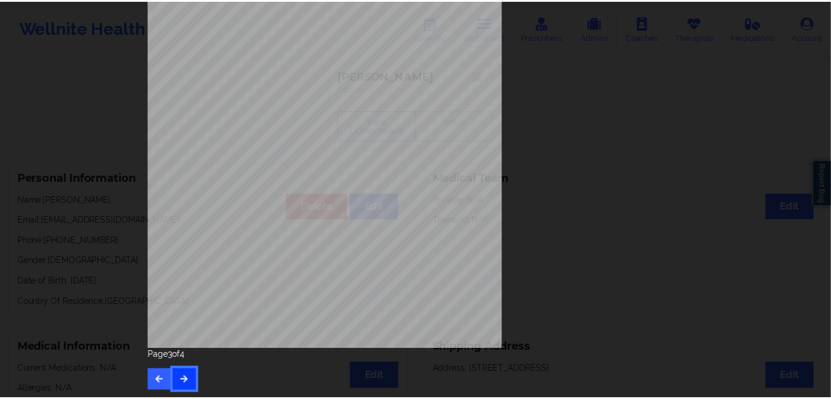
scroll to position [0, 0]
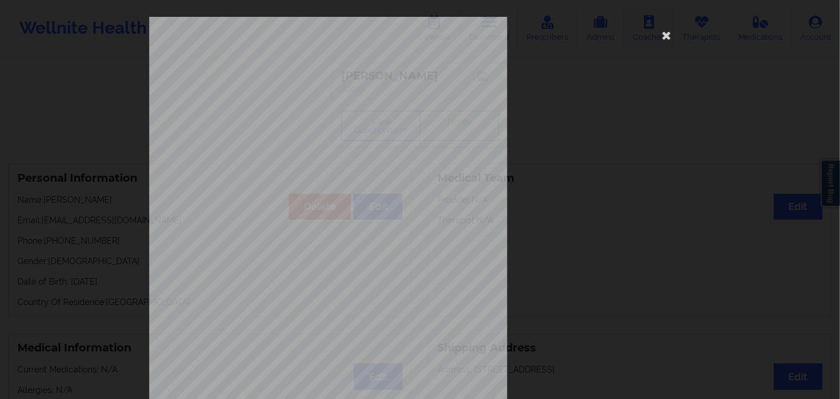
drag, startPoint x: 661, startPoint y: 42, endPoint x: 652, endPoint y: 43, distance: 8.5
click at [661, 42] on icon at bounding box center [666, 34] width 19 height 19
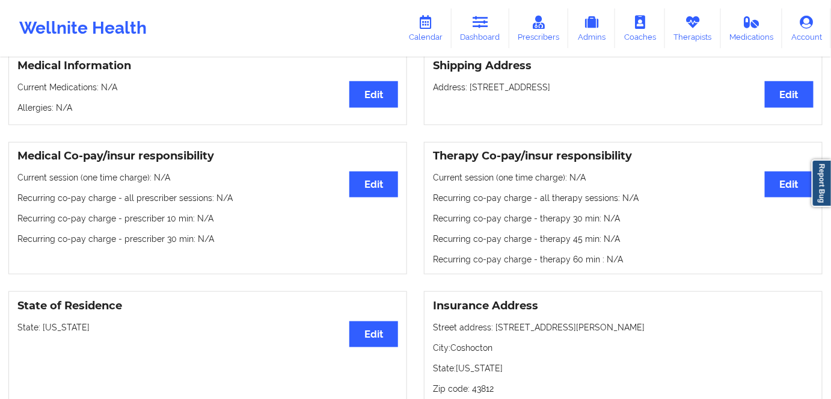
scroll to position [328, 0]
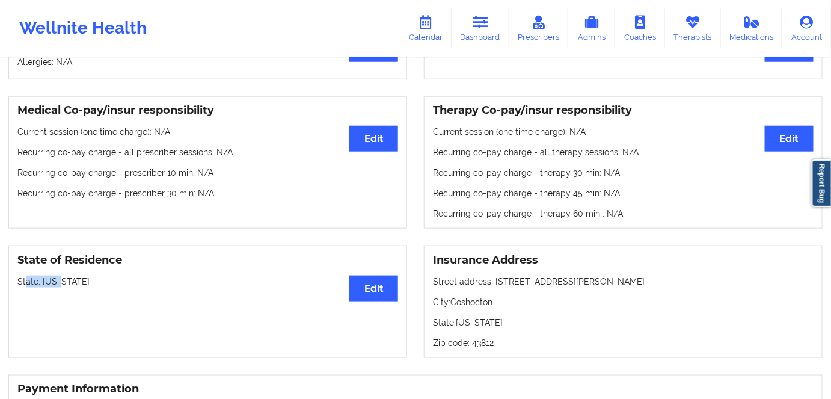
drag, startPoint x: 70, startPoint y: 286, endPoint x: 27, endPoint y: 278, distance: 43.4
click at [24, 281] on p "State: [US_STATE]" at bounding box center [207, 282] width 381 height 12
click at [101, 276] on div "State of Residence Edit State: [US_STATE]" at bounding box center [207, 301] width 399 height 113
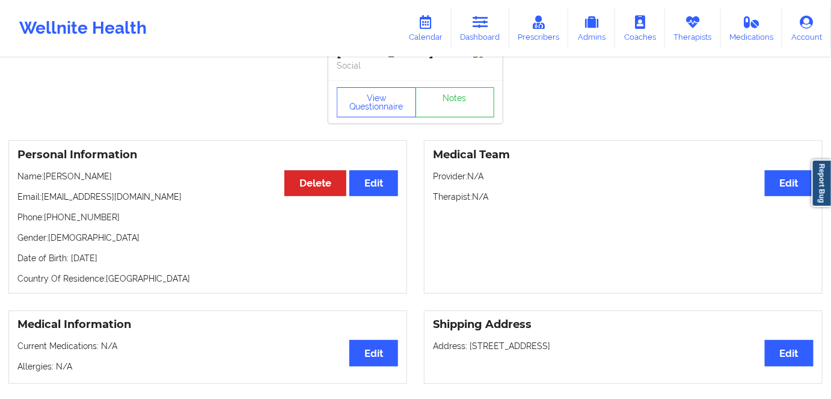
scroll to position [0, 0]
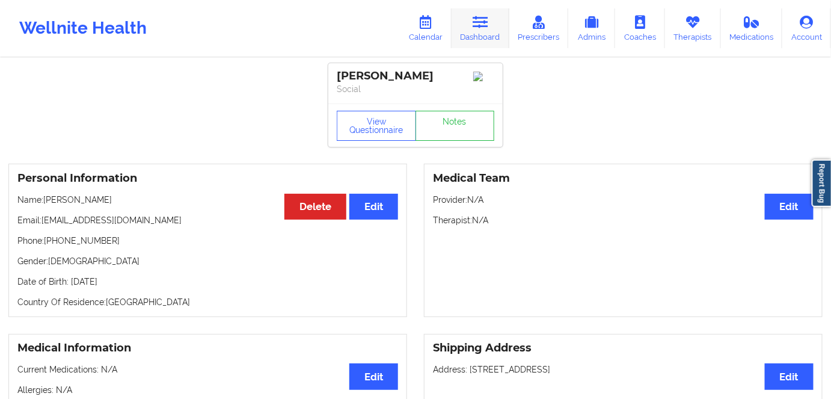
click at [487, 28] on icon at bounding box center [481, 22] width 16 height 13
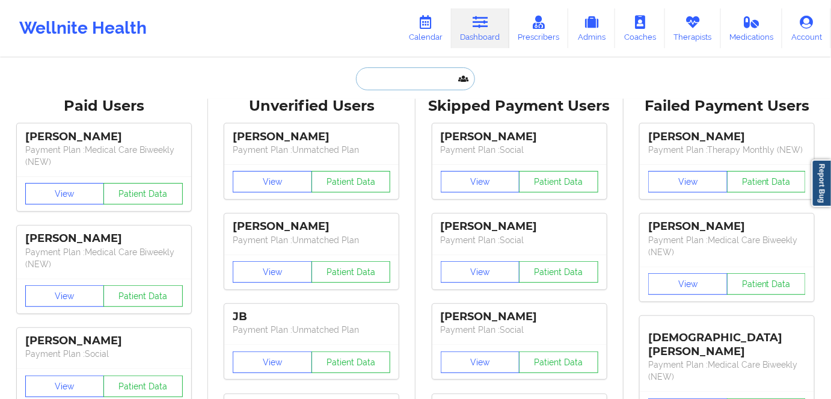
click at [417, 82] on input "text" at bounding box center [415, 78] width 119 height 23
paste input "[EMAIL_ADDRESS][DOMAIN_NAME]"
type input "[EMAIL_ADDRESS][DOMAIN_NAME]"
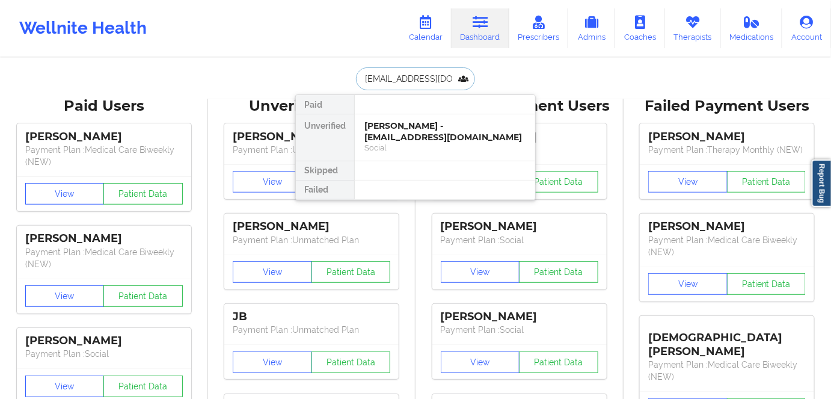
click at [442, 144] on div "Social" at bounding box center [445, 148] width 161 height 10
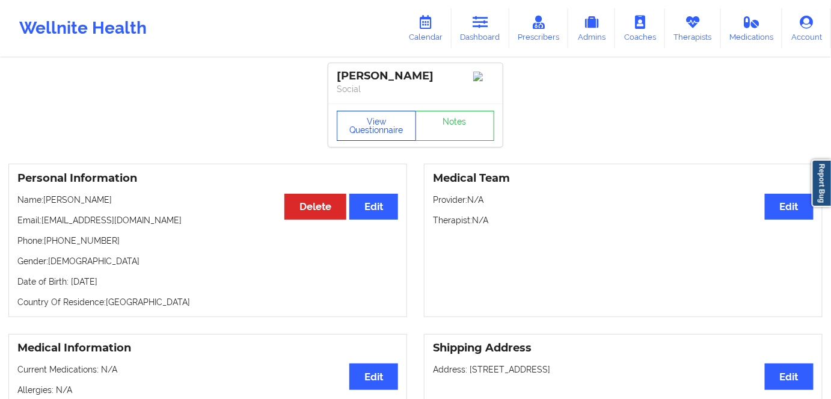
drag, startPoint x: 367, startPoint y: 128, endPoint x: 439, endPoint y: 247, distance: 139.5
click at [369, 128] on button "View Questionnaire" at bounding box center [376, 126] width 79 height 30
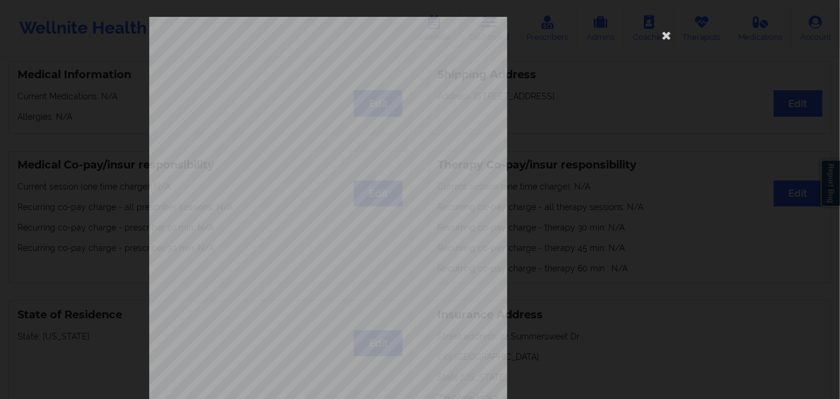
scroll to position [174, 0]
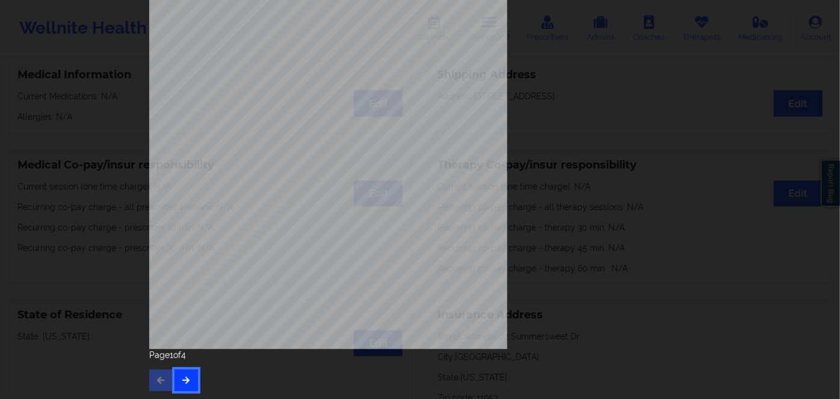
click at [191, 383] on button "button" at bounding box center [185, 380] width 23 height 22
click at [190, 385] on button "button" at bounding box center [185, 380] width 23 height 22
click at [303, 177] on span "JLJ734523896" at bounding box center [291, 176] width 35 height 5
click at [301, 174] on span "JLJ734523896" at bounding box center [291, 176] width 35 height 5
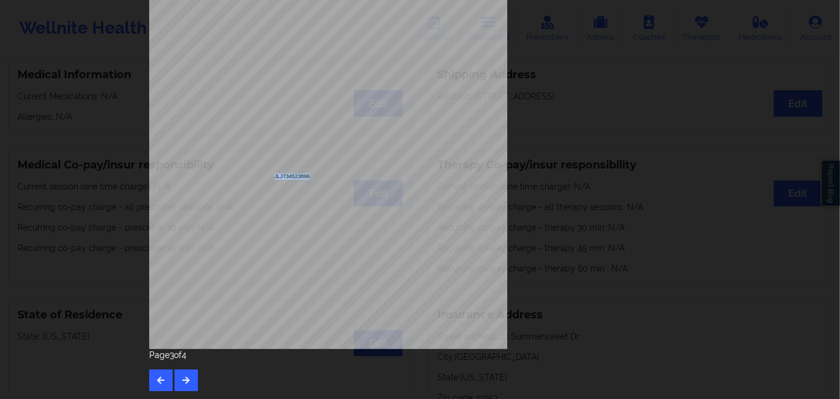
click at [301, 174] on span "JLJ734523896" at bounding box center [291, 176] width 35 height 5
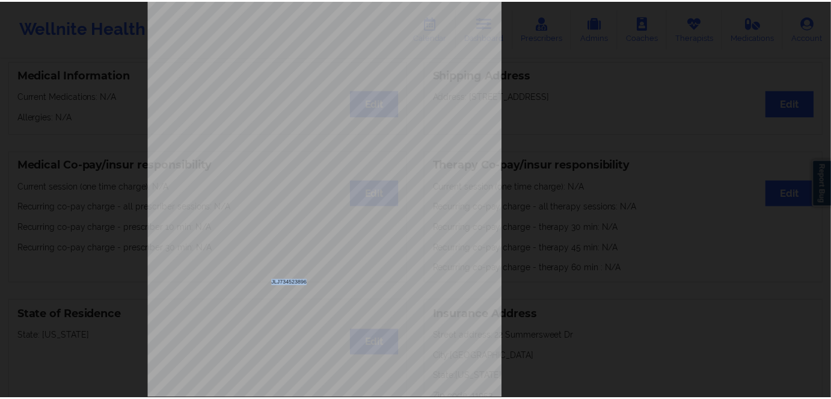
scroll to position [0, 0]
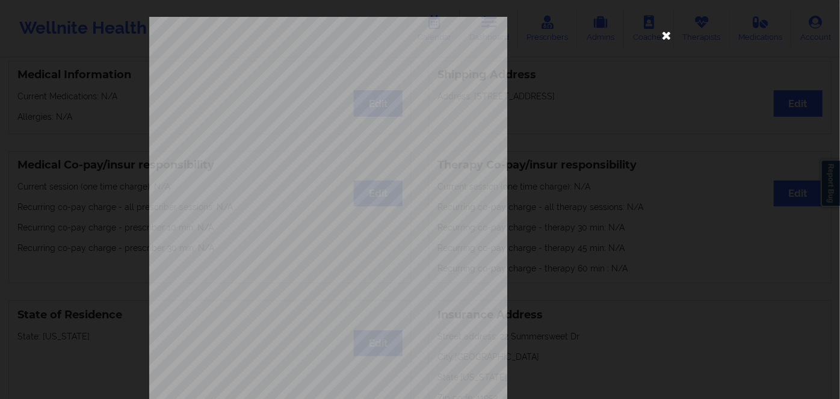
click at [661, 34] on icon at bounding box center [666, 34] width 19 height 19
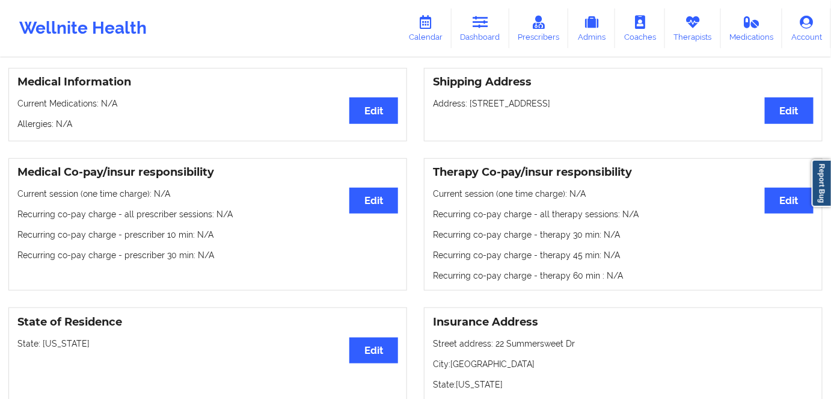
scroll to position [54, 0]
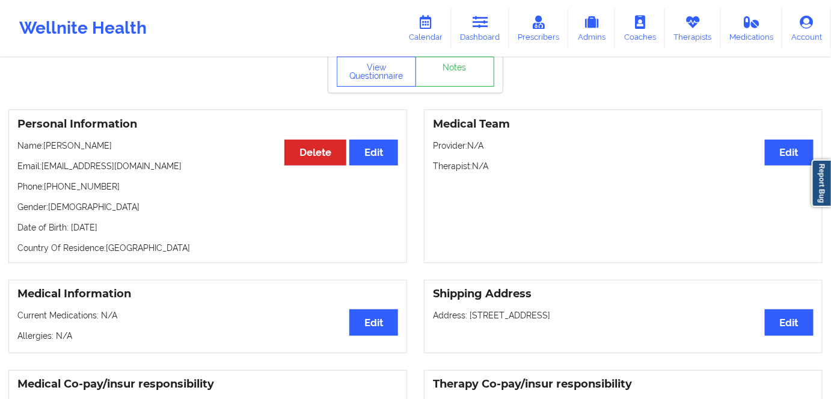
click at [132, 230] on p "Date of Birth: [DEMOGRAPHIC_DATA]" at bounding box center [207, 227] width 381 height 12
drag, startPoint x: 133, startPoint y: 230, endPoint x: 160, endPoint y: 232, distance: 27.1
click at [133, 231] on p "Date of Birth: [DEMOGRAPHIC_DATA]" at bounding box center [207, 227] width 381 height 12
drag, startPoint x: 130, startPoint y: 155, endPoint x: 79, endPoint y: 168, distance: 52.1
click at [56, 151] on div "Personal Information Edit Delete Name: [PERSON_NAME] Email: [EMAIL_ADDRESS][DOM…" at bounding box center [207, 185] width 399 height 153
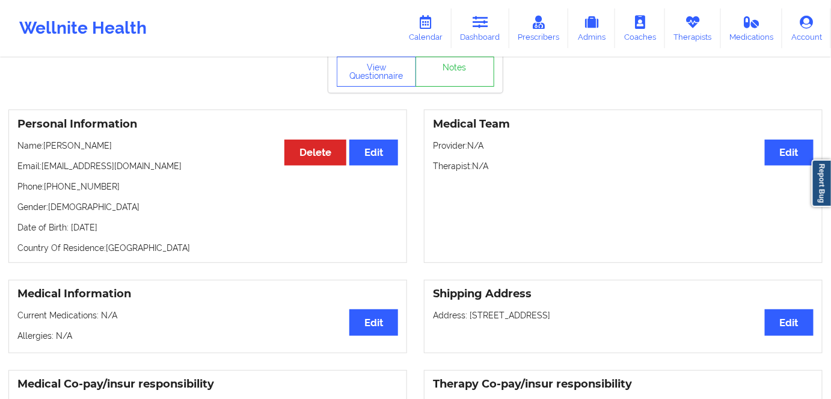
click at [140, 197] on div "Personal Information Edit Delete Name: [PERSON_NAME] Email: [EMAIL_ADDRESS][DOM…" at bounding box center [207, 185] width 399 height 153
drag, startPoint x: 70, startPoint y: 145, endPoint x: 45, endPoint y: 144, distance: 25.9
click at [45, 144] on div "Personal Information Edit Delete Name: [PERSON_NAME] Email: [EMAIL_ADDRESS][DOM…" at bounding box center [207, 185] width 399 height 153
click at [489, 30] on link "Dashboard" at bounding box center [481, 28] width 58 height 40
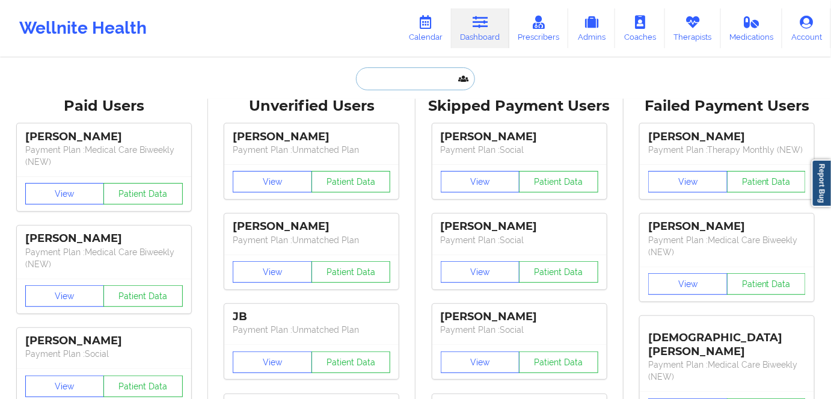
click at [430, 79] on input "text" at bounding box center [415, 78] width 119 height 23
paste input "[PERSON_NAME][EMAIL_ADDRESS][DOMAIN_NAME]"
type input "[PERSON_NAME][EMAIL_ADDRESS][DOMAIN_NAME]"
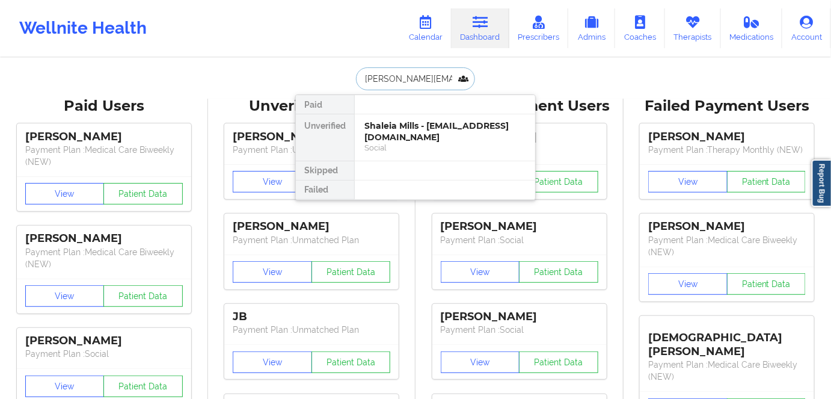
click at [429, 131] on div "Shaleia Mills - [EMAIL_ADDRESS][DOMAIN_NAME]" at bounding box center [445, 131] width 161 height 22
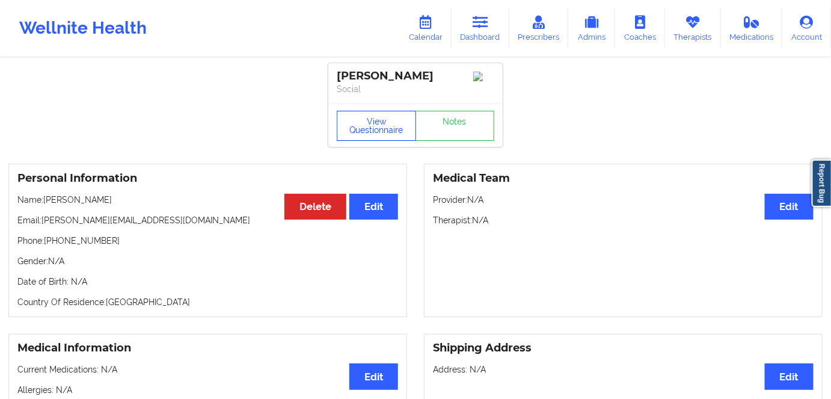
click at [381, 137] on button "View Questionnaire" at bounding box center [376, 126] width 79 height 30
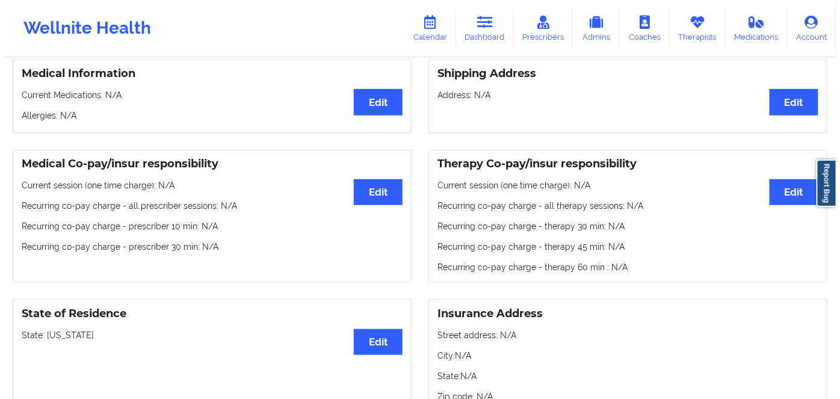
scroll to position [328, 0]
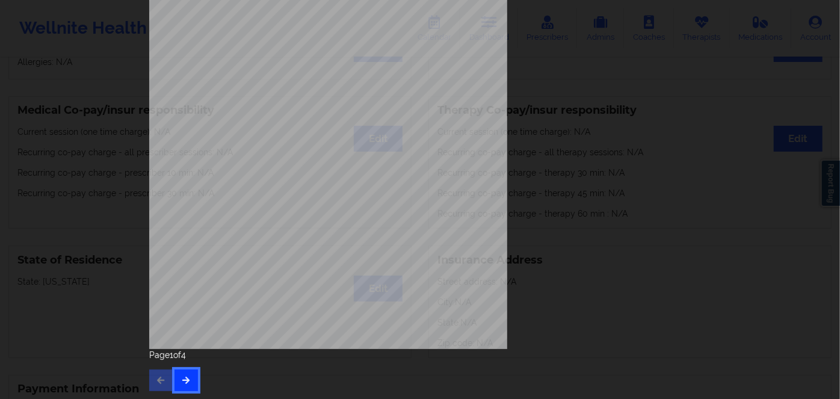
click at [179, 374] on button "button" at bounding box center [185, 380] width 23 height 22
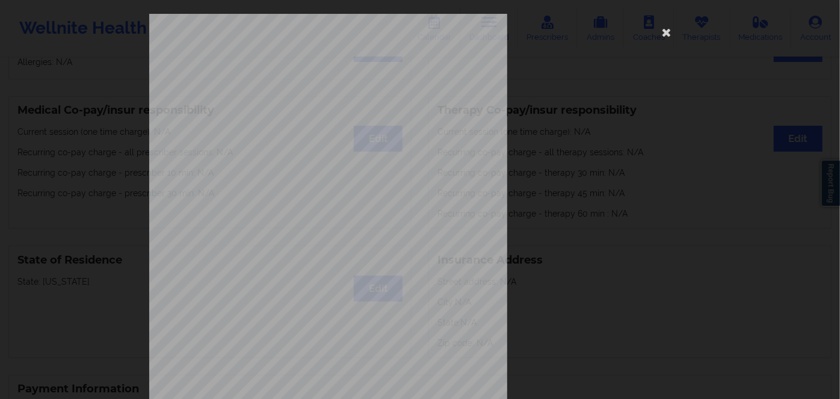
scroll to position [174, 0]
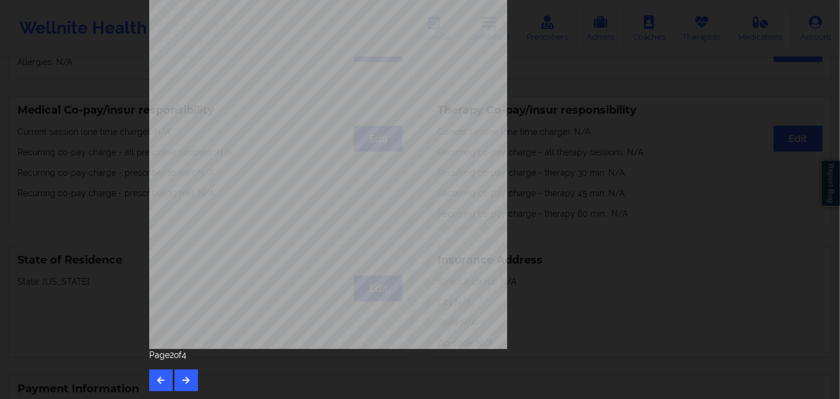
click at [197, 378] on div "Page 2 of 4" at bounding box center [419, 370] width 541 height 42
click at [188, 377] on icon "button" at bounding box center [186, 379] width 10 height 7
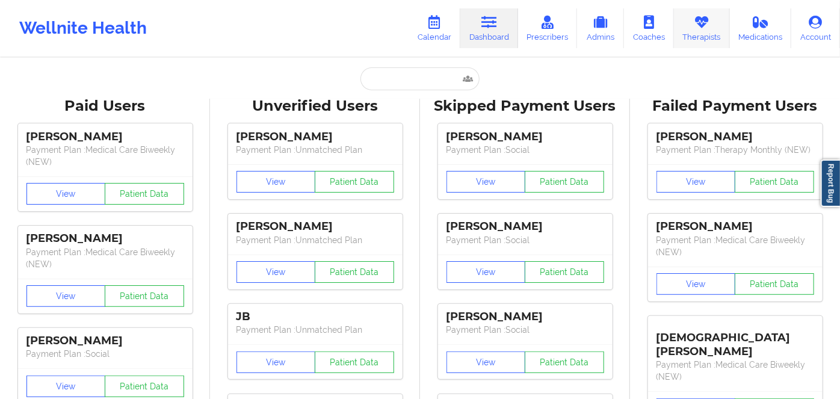
click at [682, 32] on link "Therapists" at bounding box center [702, 28] width 56 height 40
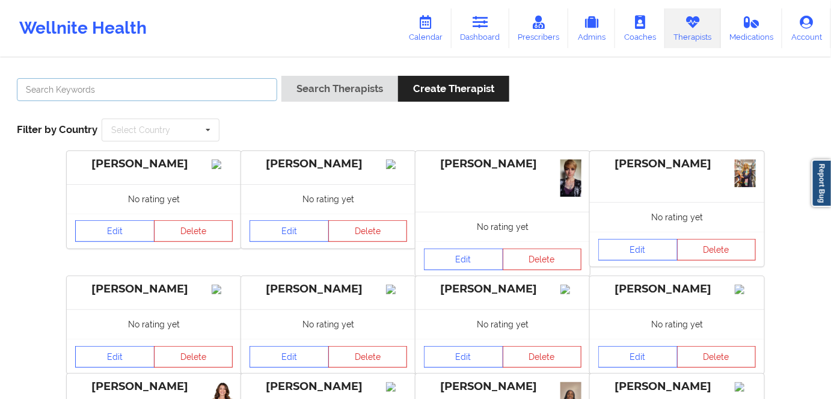
click at [194, 95] on input "text" at bounding box center [147, 89] width 261 height 23
paste input "KATHLEEN CRONIN"
type input "KATHLEEN CRONIN"
click at [422, 32] on link "Calendar" at bounding box center [426, 28] width 52 height 40
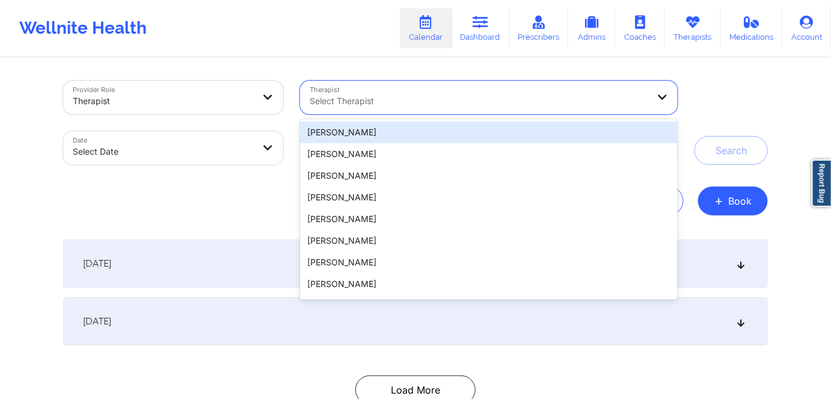
click at [406, 109] on div "Select Therapist" at bounding box center [475, 98] width 350 height 34
paste input "KATHLEEN CRONIN"
type input "KATHLEEN CRONIN"
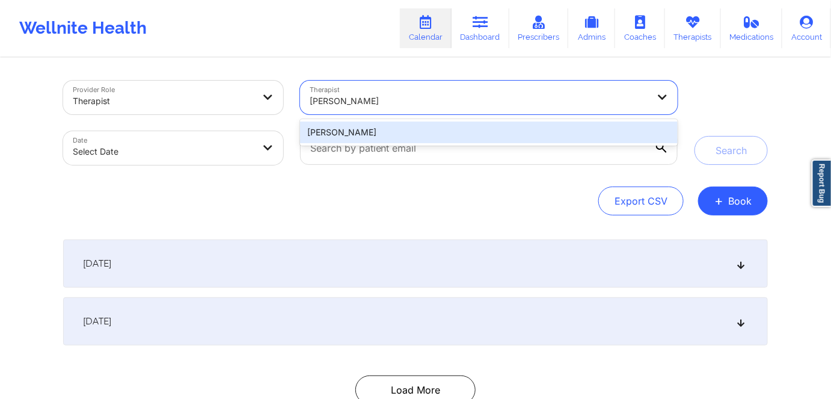
click at [401, 137] on div "Kathleen Cronin" at bounding box center [489, 133] width 378 height 22
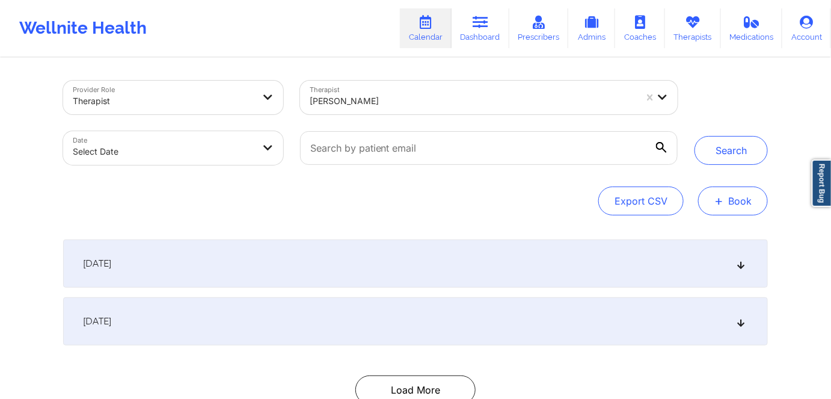
click at [745, 211] on button "+ Book" at bounding box center [734, 201] width 70 height 29
click at [744, 206] on button "+ Book" at bounding box center [734, 201] width 70 height 29
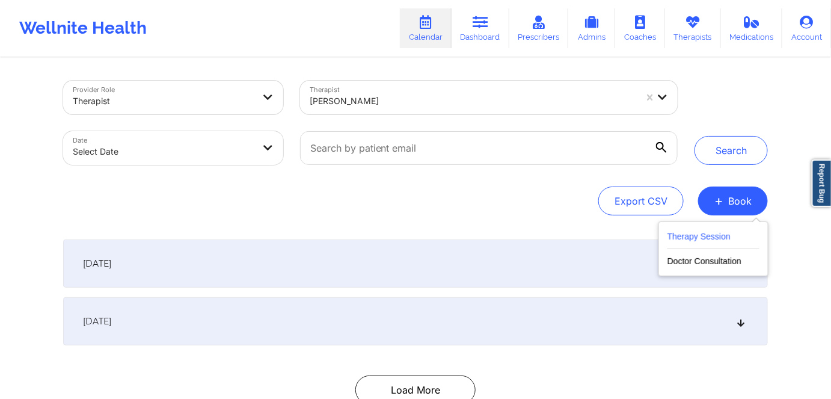
click at [725, 244] on button "Therapy Session" at bounding box center [714, 239] width 92 height 20
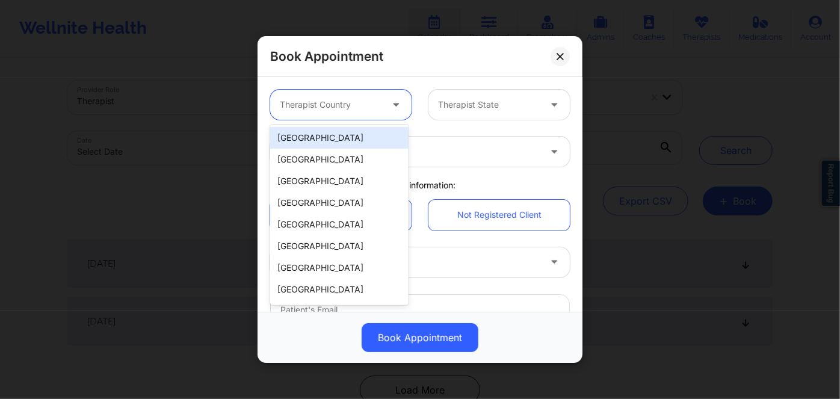
click at [377, 108] on div at bounding box center [331, 104] width 102 height 14
type input "F"
click at [369, 134] on div "[GEOGRAPHIC_DATA]" at bounding box center [339, 138] width 138 height 22
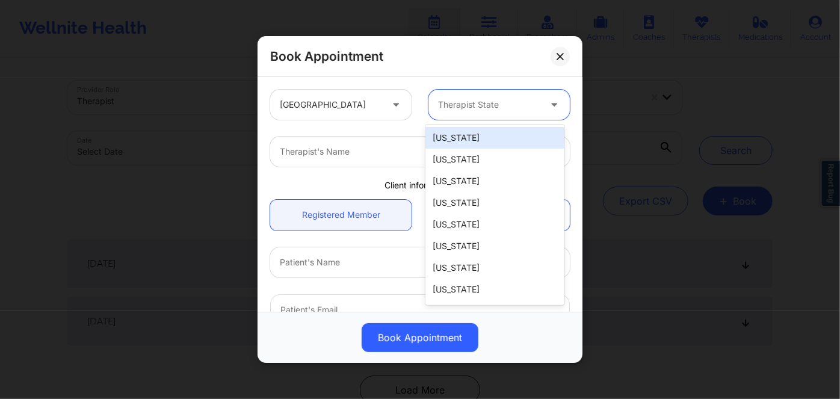
click at [492, 102] on div at bounding box center [489, 104] width 102 height 14
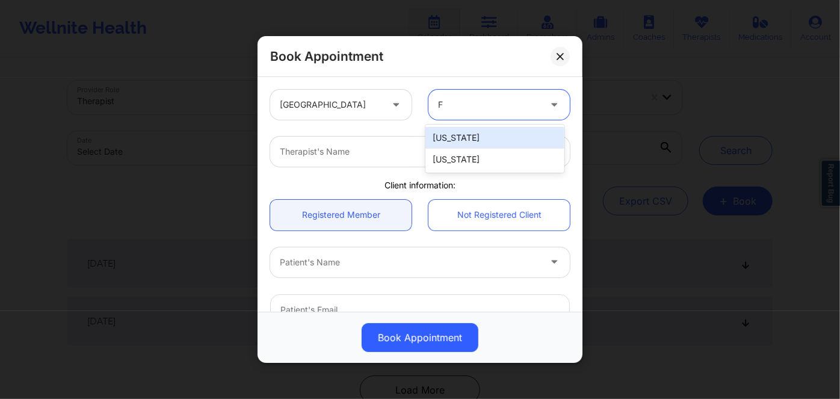
type input "FL"
click at [460, 143] on div "[US_STATE]" at bounding box center [494, 138] width 138 height 22
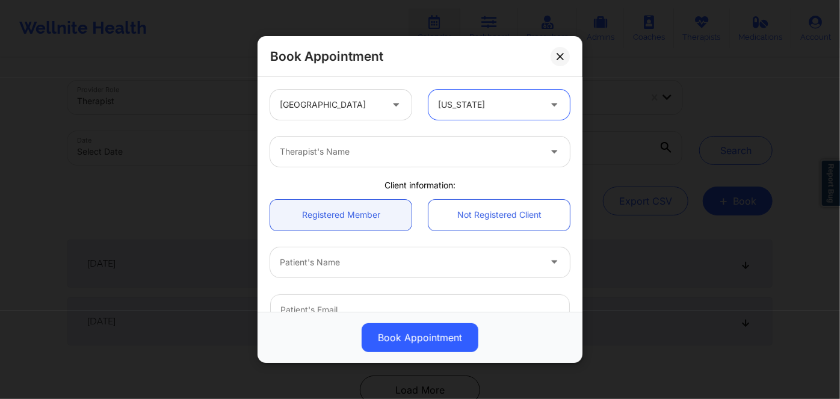
click at [462, 156] on div at bounding box center [410, 151] width 260 height 14
click at [554, 127] on div "United States Florida" at bounding box center [420, 104] width 316 height 47
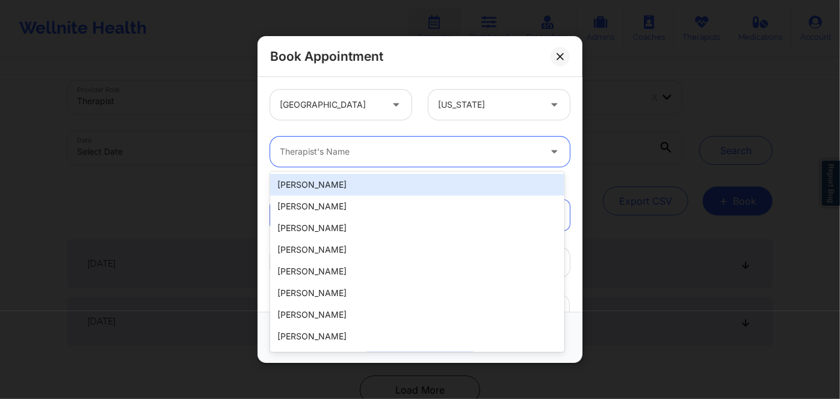
click at [514, 154] on div at bounding box center [410, 151] width 260 height 14
paste input "KATHLEEN CRONIN"
type input "KATHLEEN CRONIN"
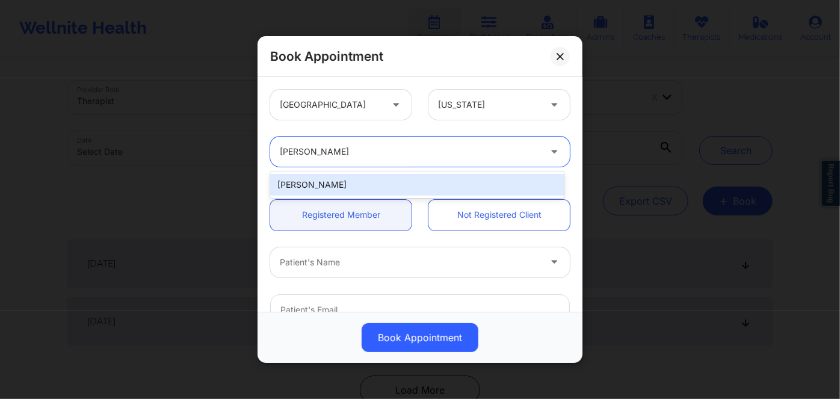
click at [467, 190] on div "Kathleen Cronin" at bounding box center [417, 185] width 294 height 22
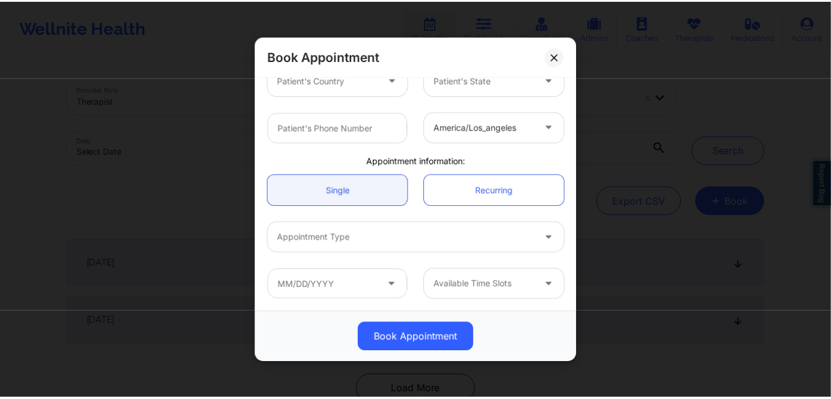
scroll to position [276, 0]
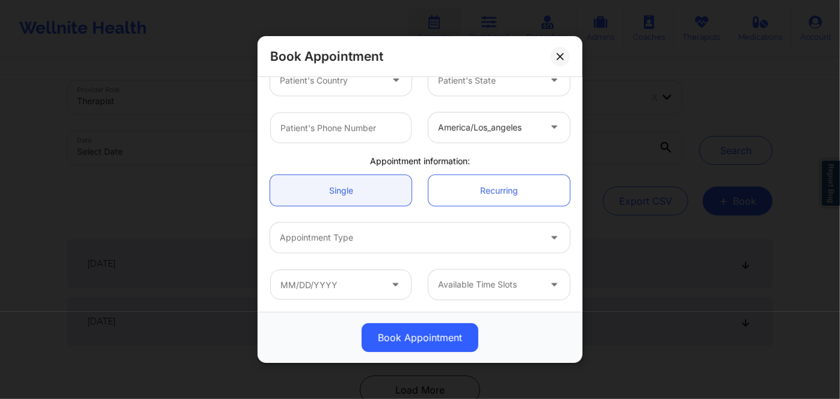
click at [494, 287] on div at bounding box center [489, 284] width 102 height 14
click at [507, 313] on div "No options" at bounding box center [494, 317] width 138 height 22
click at [557, 63] on button at bounding box center [560, 55] width 19 height 19
